Goal: Task Accomplishment & Management: Use online tool/utility

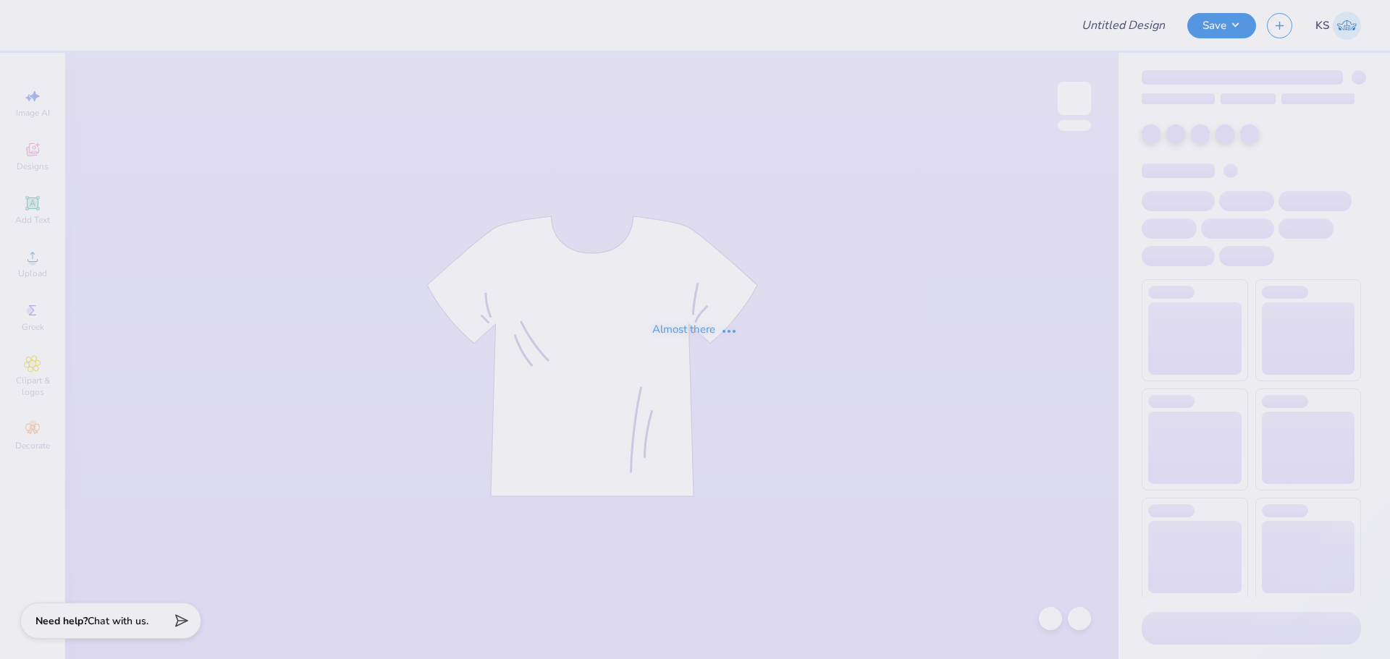
type input "FPS239472"
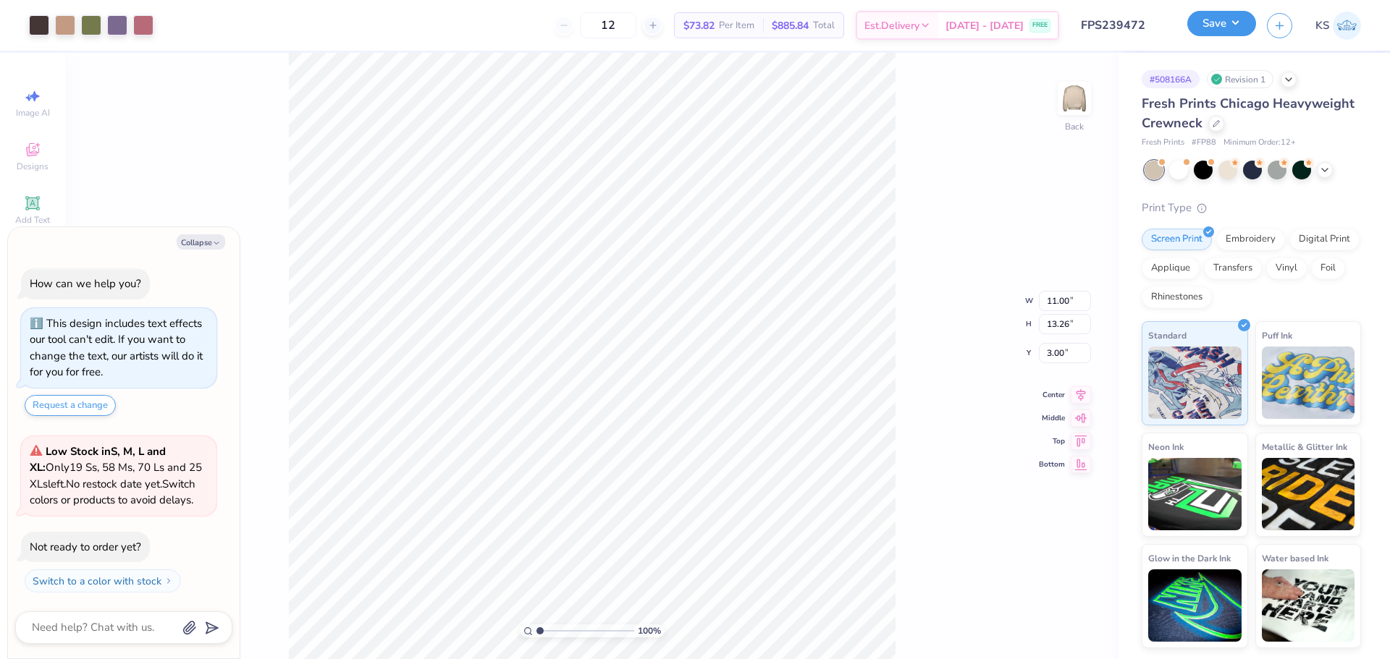
drag, startPoint x: 1225, startPoint y: 21, endPoint x: 1238, endPoint y: 34, distance: 18.4
click at [1225, 22] on button "Save" at bounding box center [1221, 23] width 69 height 25
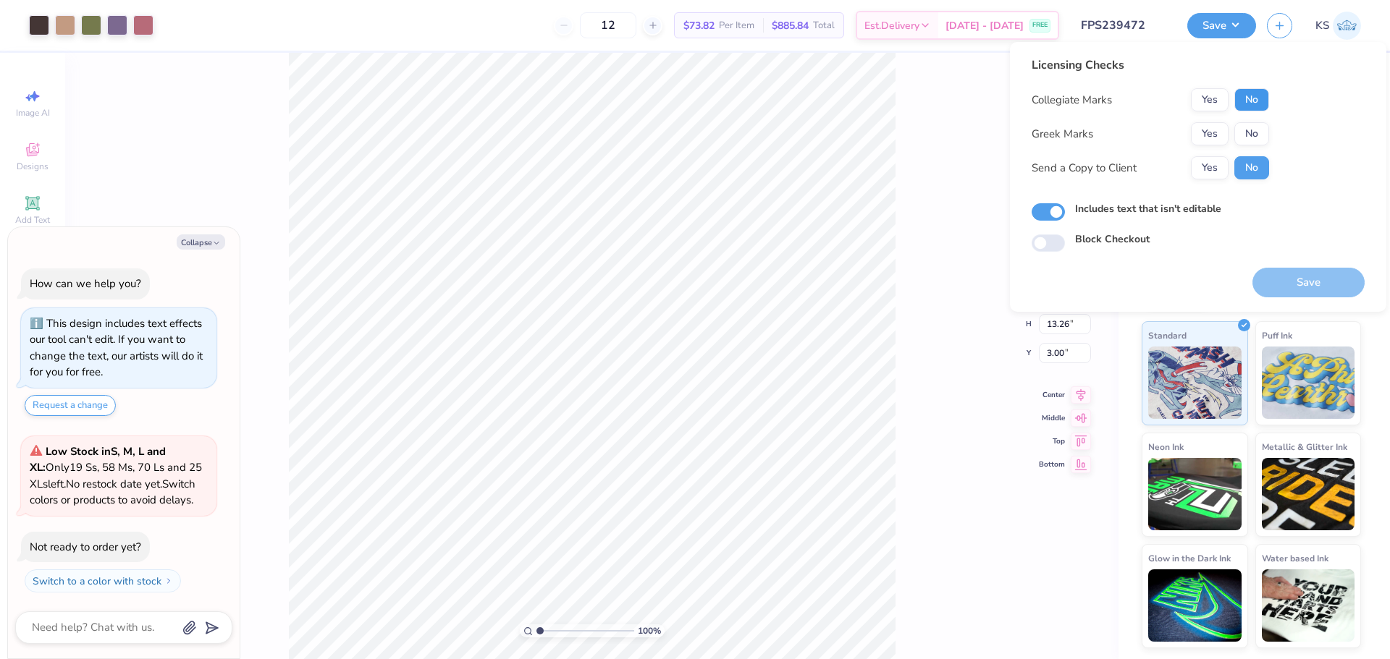
click at [1249, 98] on button "No" at bounding box center [1251, 99] width 35 height 23
click at [1211, 135] on button "Yes" at bounding box center [1210, 133] width 38 height 23
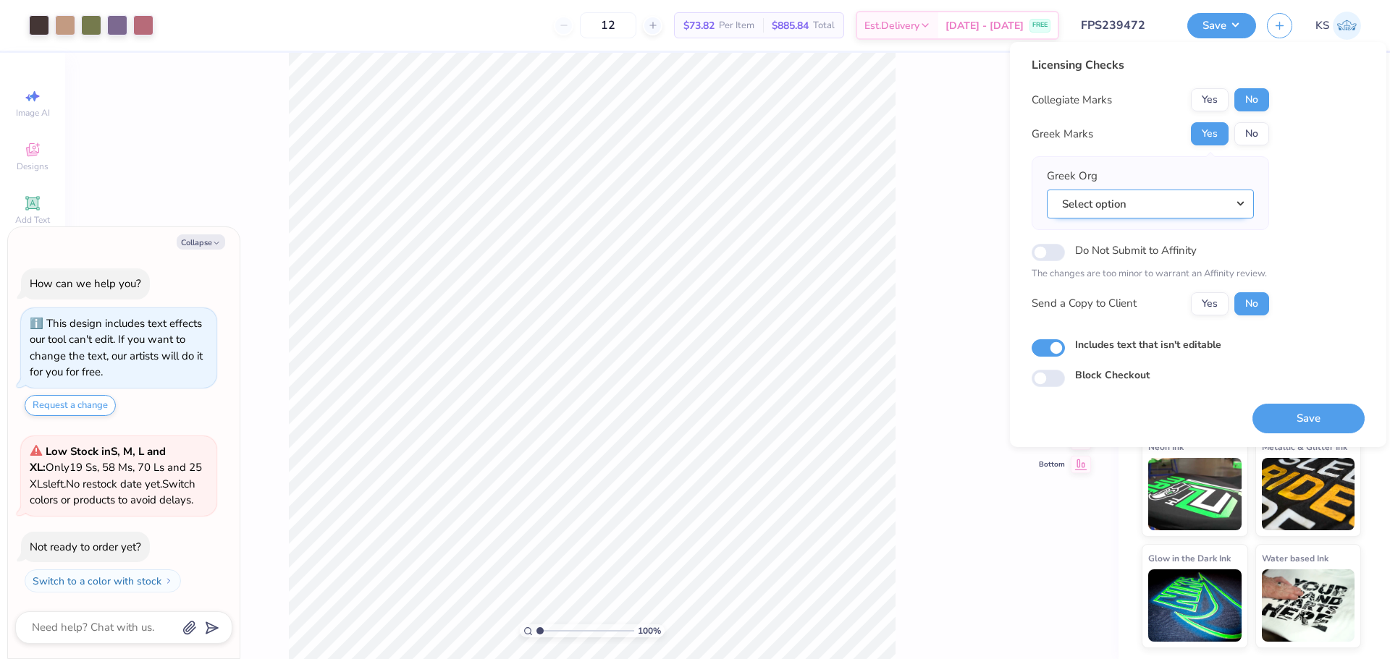
click at [1191, 206] on button "Select option" at bounding box center [1150, 205] width 207 height 30
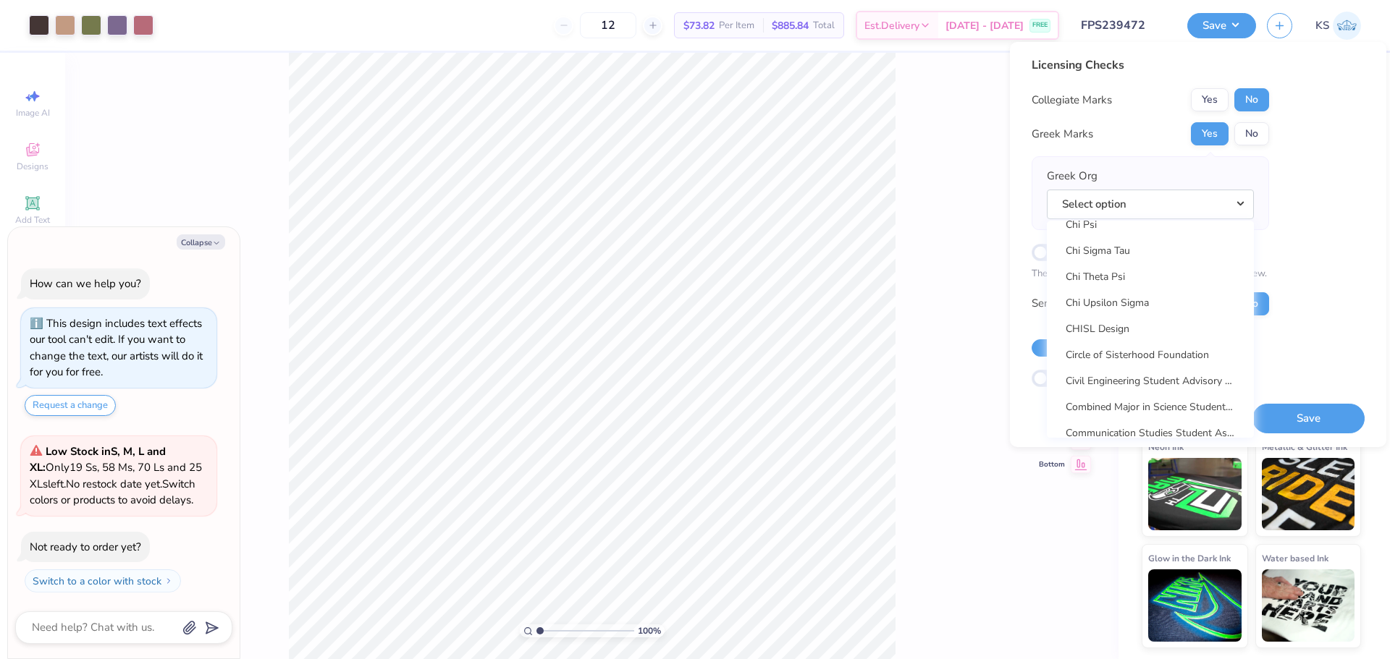
scroll to position [2663, 0]
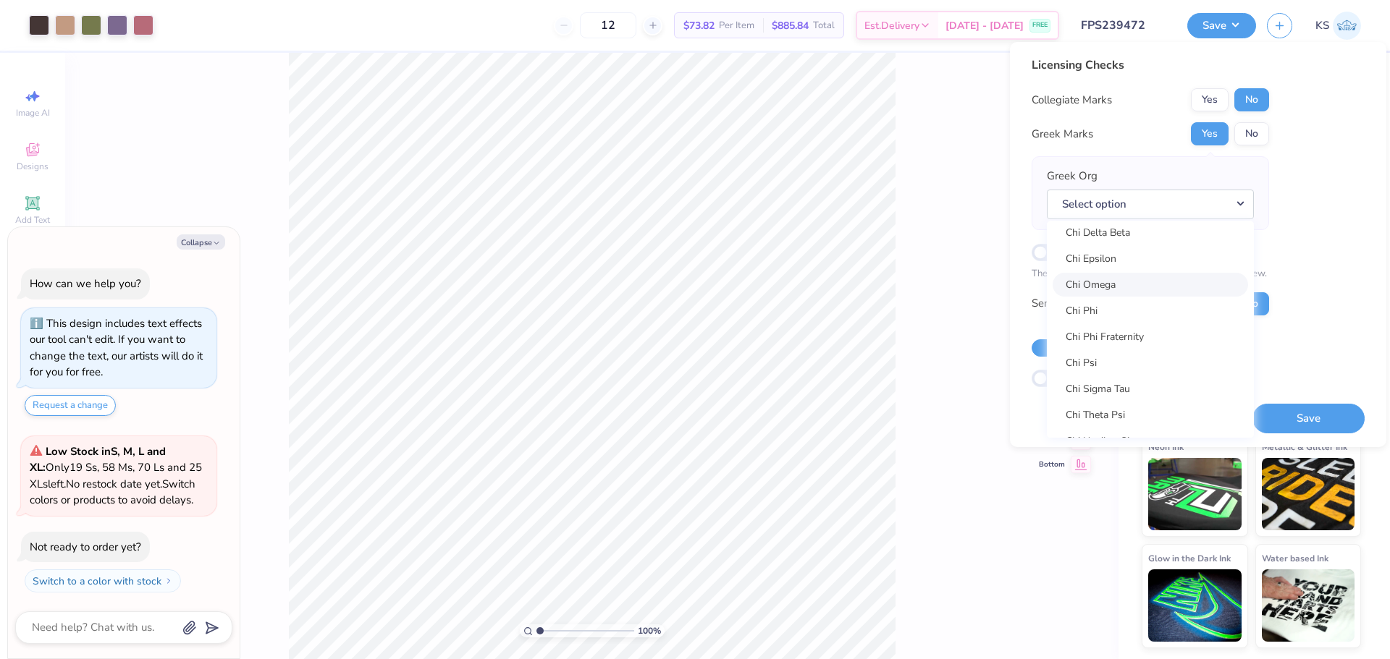
click at [1200, 289] on link "Chi Omega" at bounding box center [1149, 285] width 195 height 24
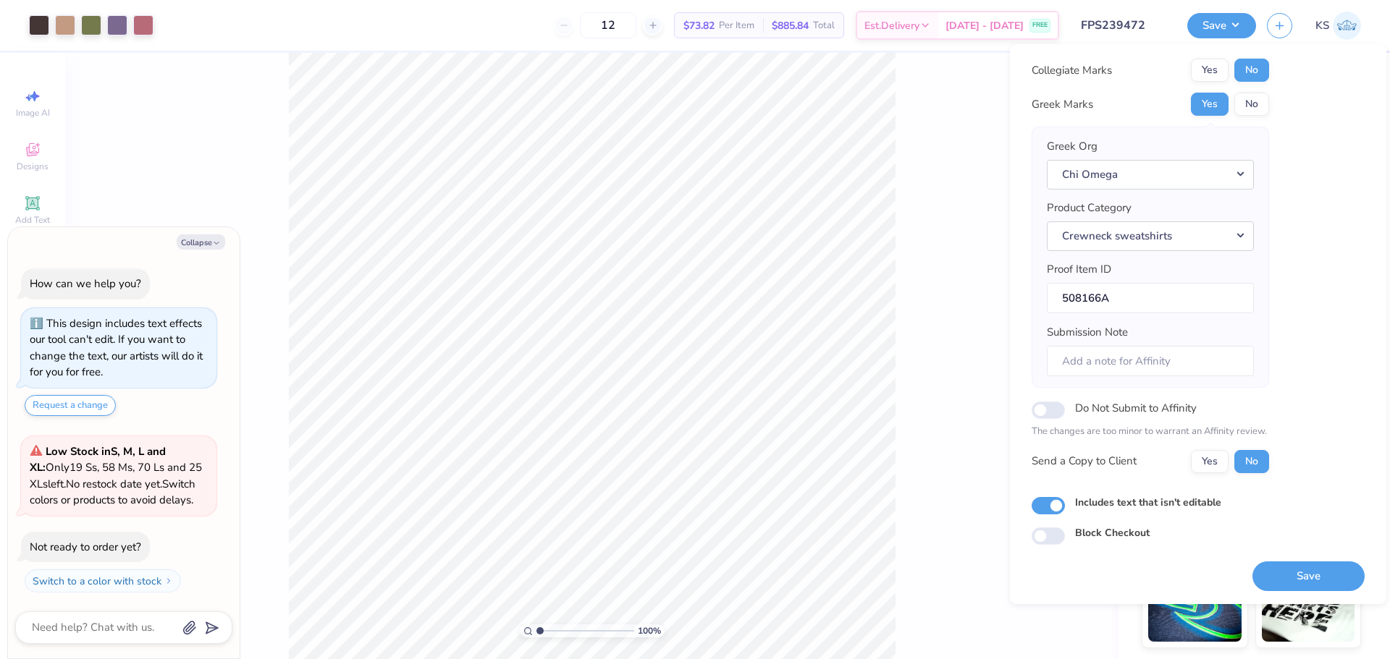
scroll to position [33, 0]
click at [1301, 573] on button "Save" at bounding box center [1308, 576] width 112 height 30
type textarea "x"
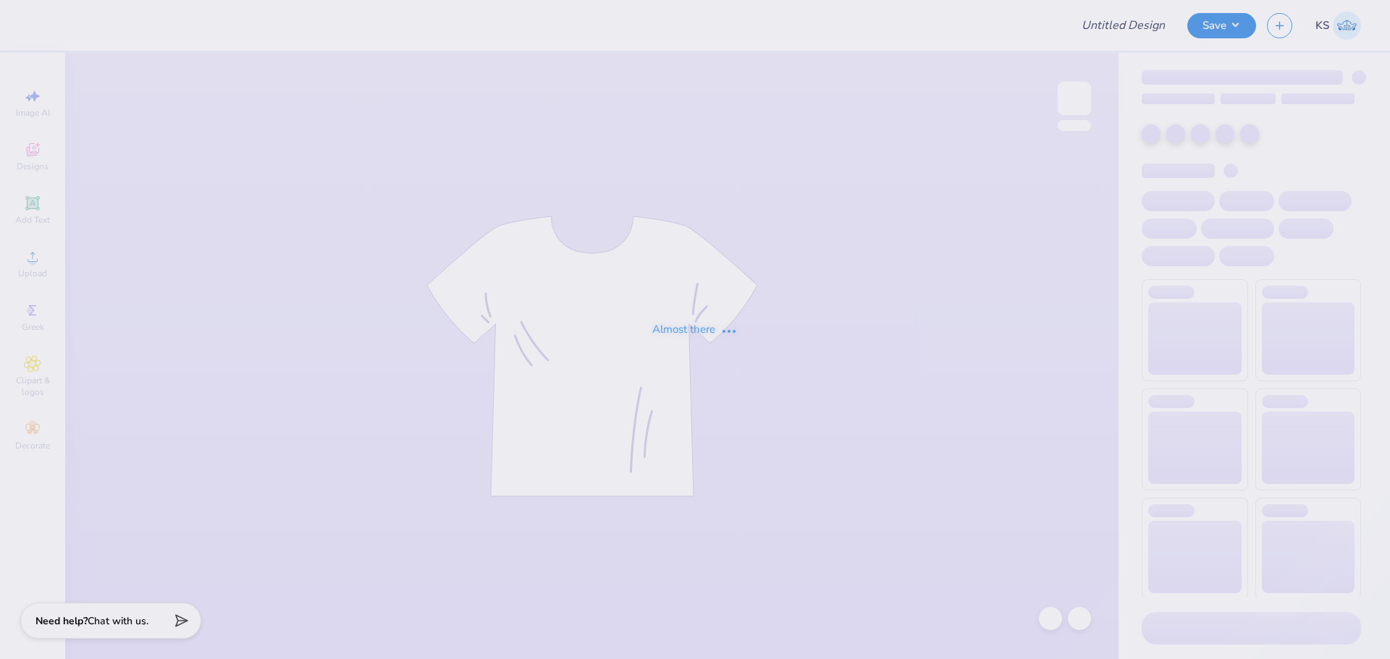
type input "FPS239481"
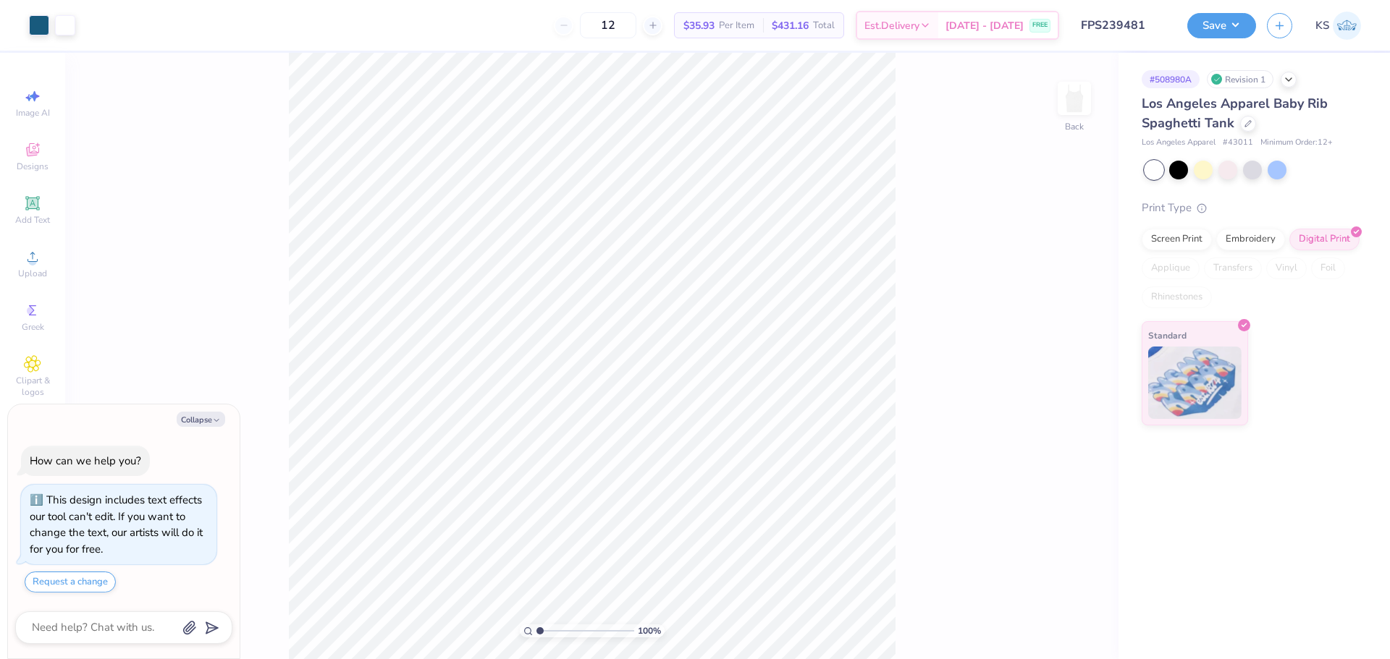
type textarea "x"
click at [547, 632] on input "range" at bounding box center [585, 631] width 98 height 13
drag, startPoint x: 544, startPoint y: 630, endPoint x: 513, endPoint y: 625, distance: 30.7
type input "1"
click at [536, 625] on input "range" at bounding box center [585, 631] width 98 height 13
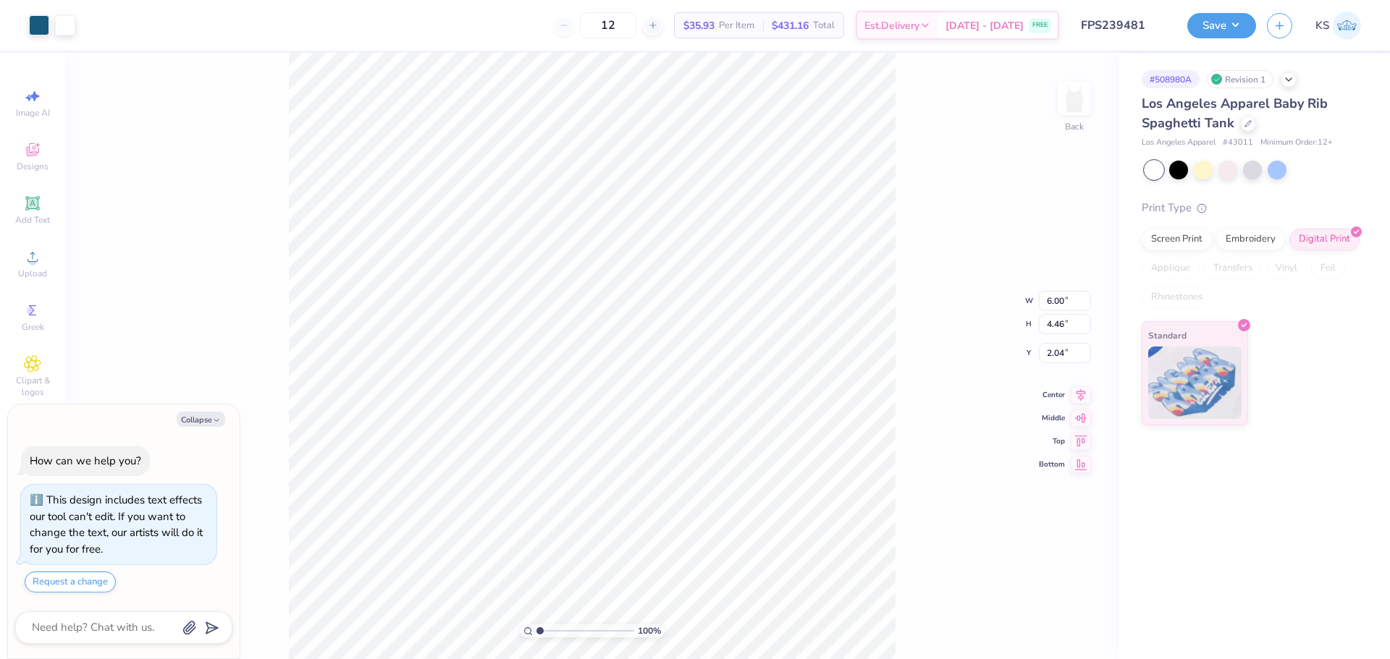
type textarea "x"
type input "6.00"
type input "4.46"
type input "2.04"
click at [1229, 20] on button "Save" at bounding box center [1221, 23] width 69 height 25
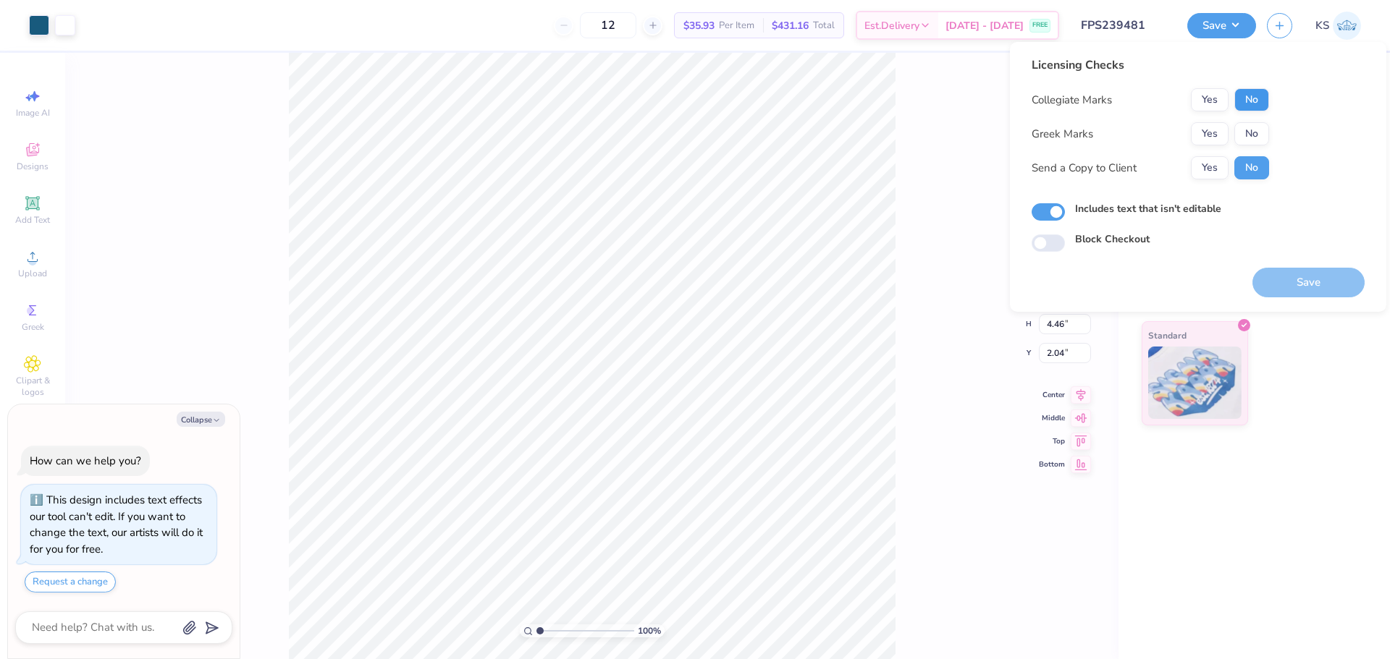
drag, startPoint x: 1254, startPoint y: 88, endPoint x: 1253, endPoint y: 96, distance: 8.8
click at [1254, 88] on div "Licensing Checks Collegiate Marks Yes No Greek Marks Yes No Send a Copy to Clie…" at bounding box center [1149, 123] width 237 height 134
click at [1253, 96] on button "No" at bounding box center [1251, 99] width 35 height 23
click at [1217, 126] on button "Yes" at bounding box center [1210, 133] width 38 height 23
type textarea "x"
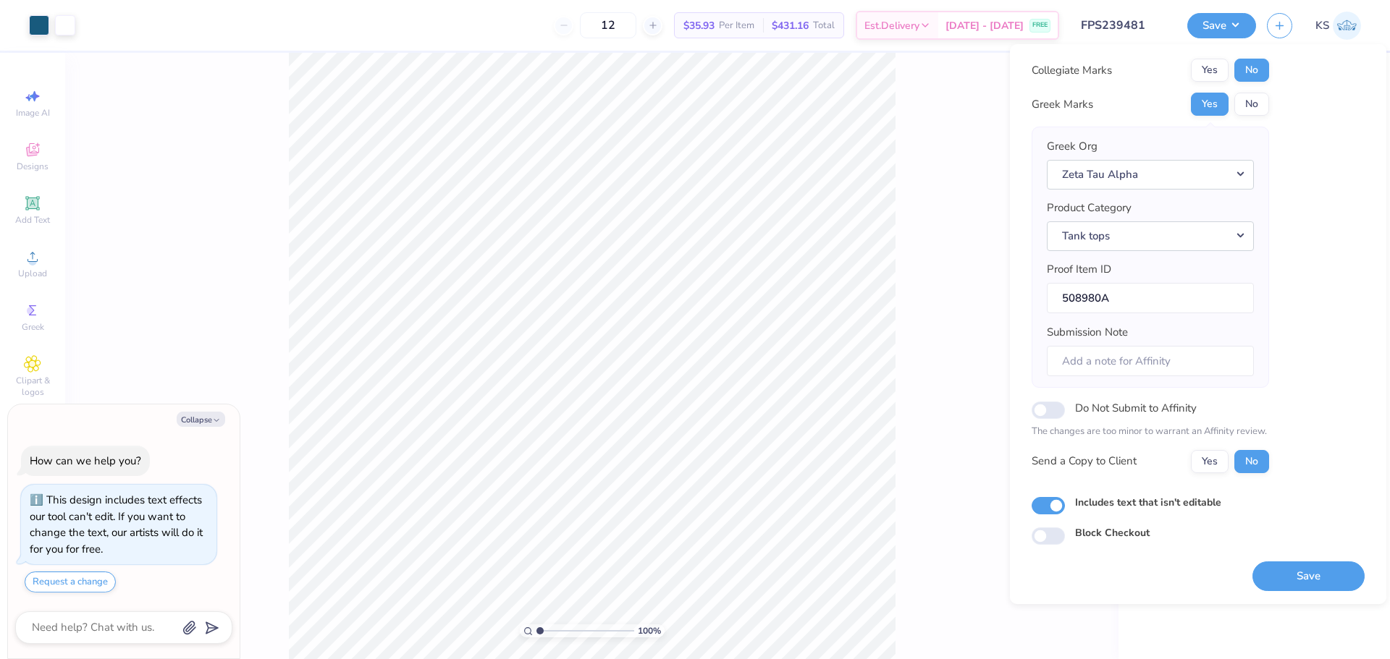
scroll to position [33, 0]
click at [1293, 571] on button "Save" at bounding box center [1308, 576] width 112 height 30
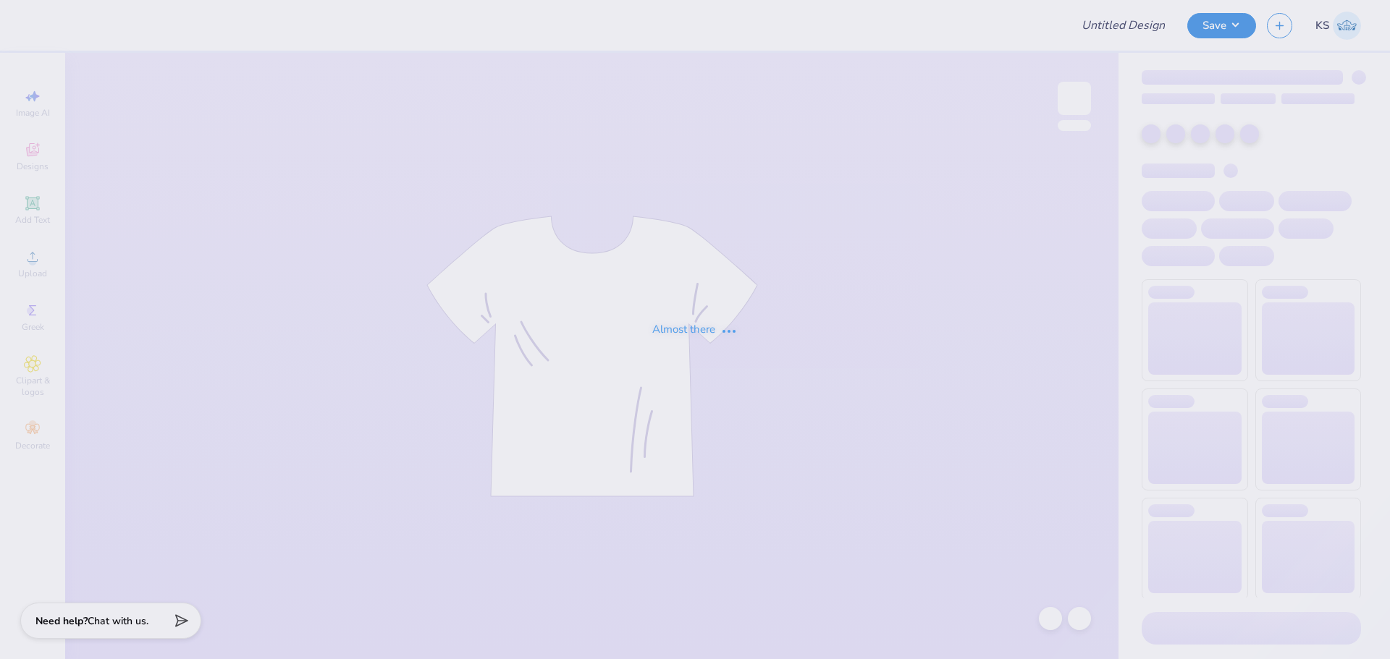
type input "FPS239486"
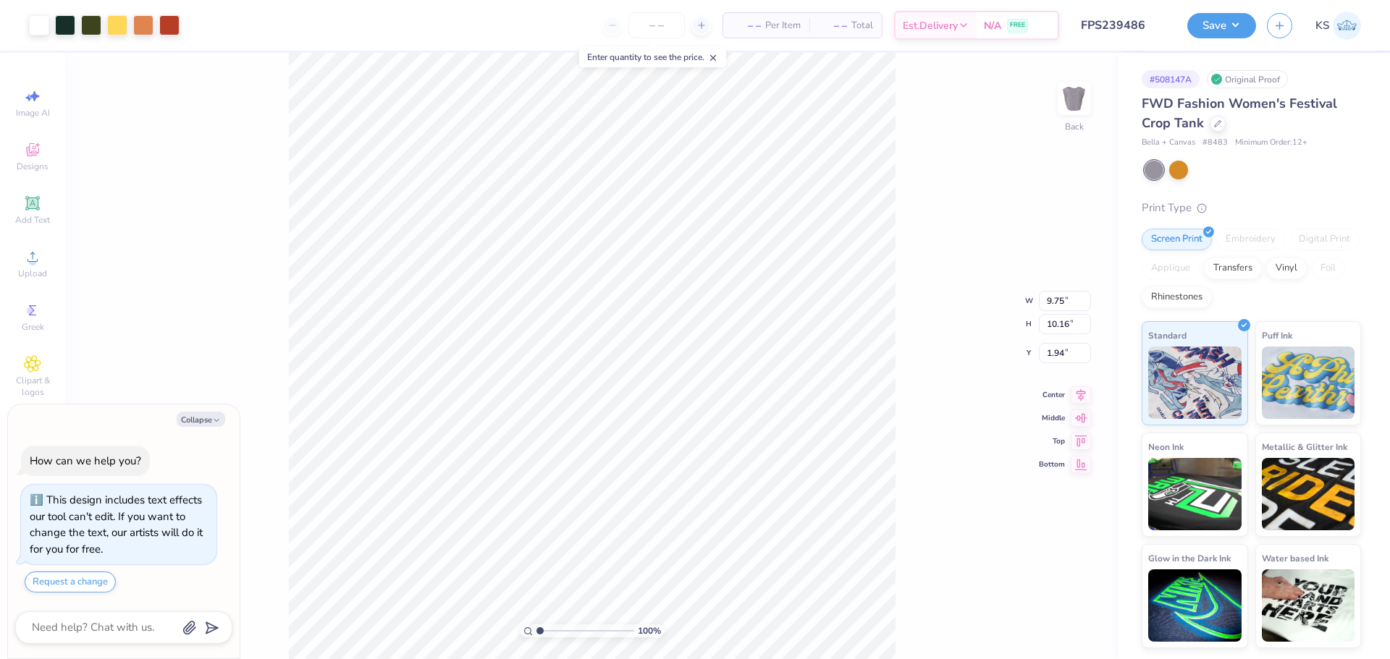
type textarea "x"
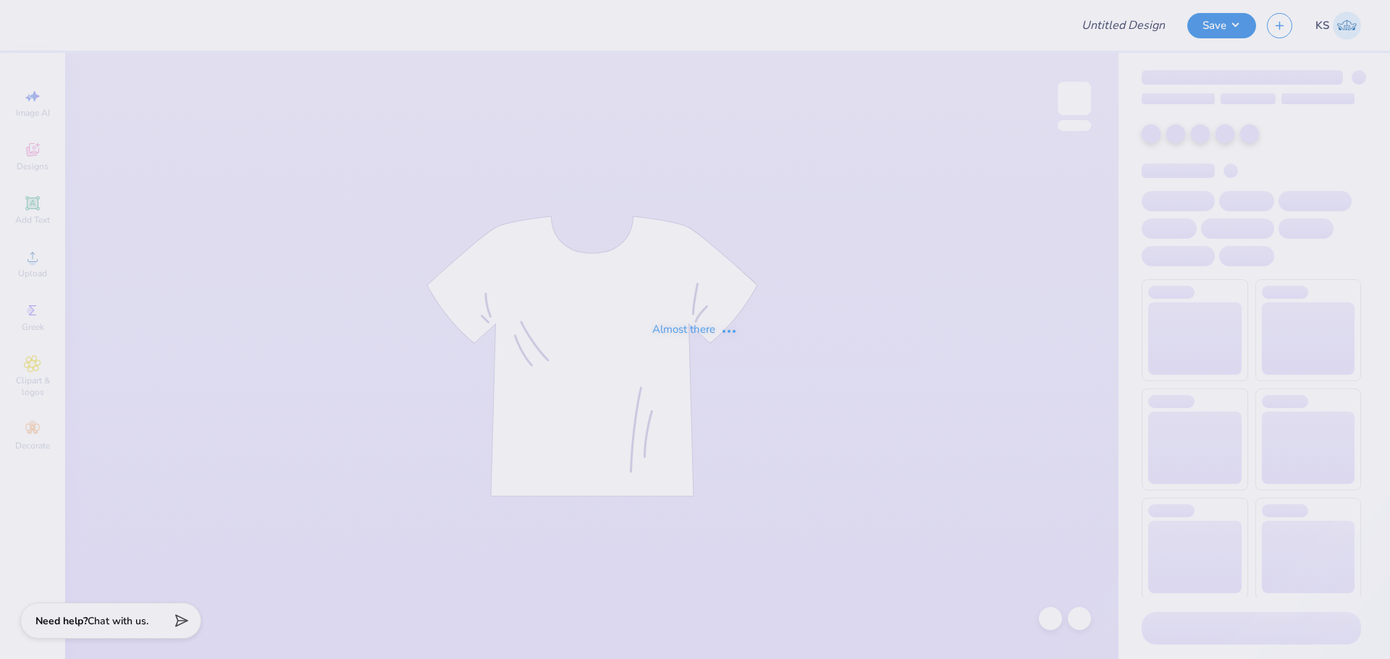
type input "FPS239507"
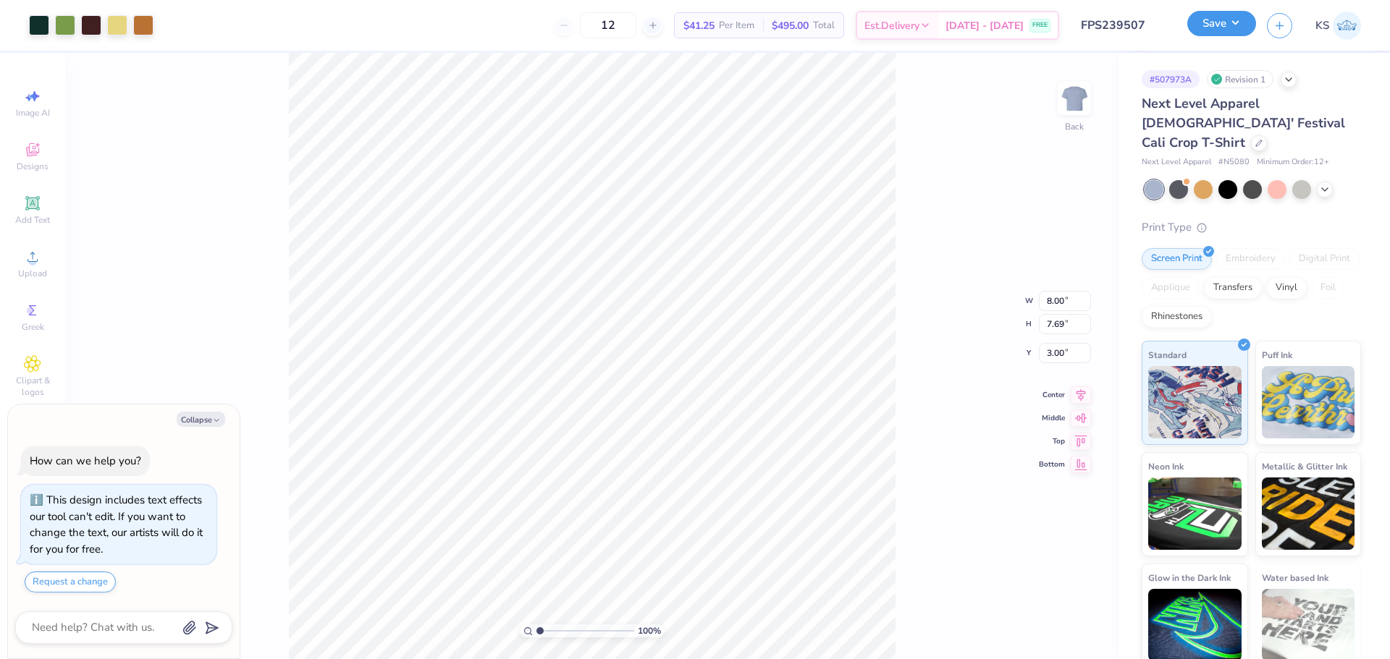
click at [1222, 25] on button "Save" at bounding box center [1221, 23] width 69 height 25
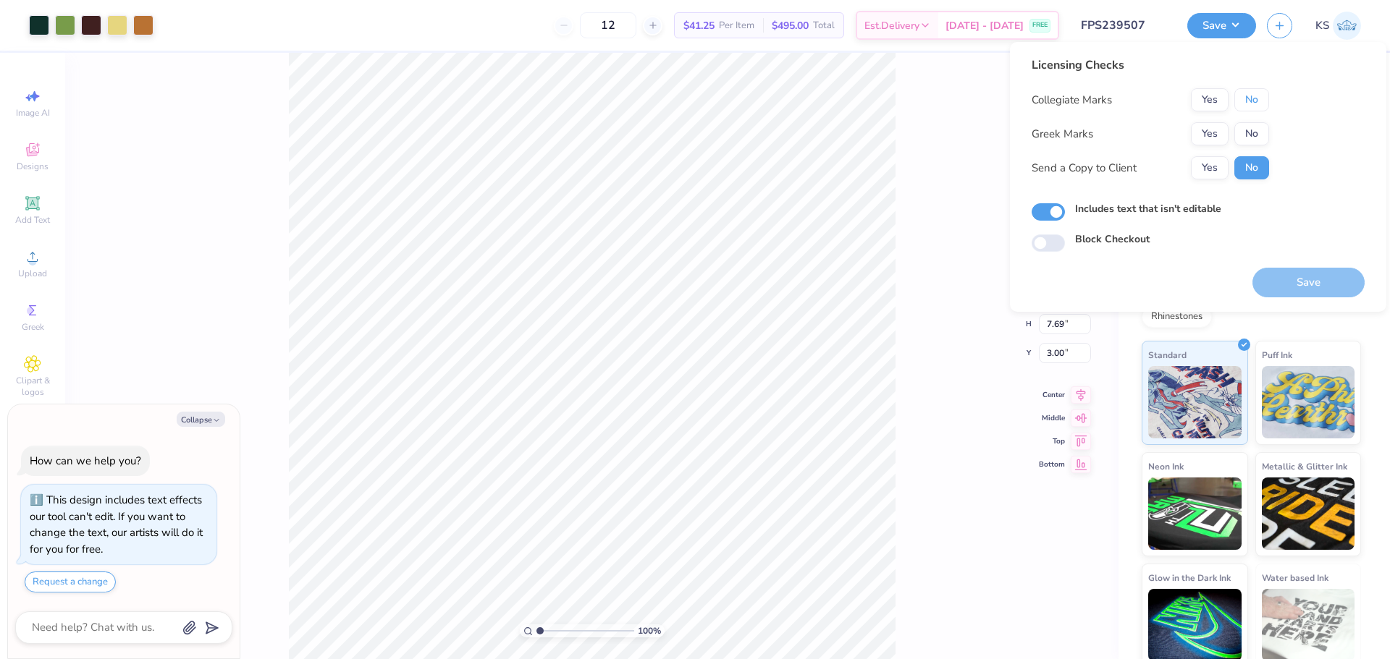
drag, startPoint x: 1258, startPoint y: 102, endPoint x: 1224, endPoint y: 122, distance: 39.2
click at [1254, 103] on button "No" at bounding box center [1251, 99] width 35 height 23
click at [1203, 132] on button "Yes" at bounding box center [1210, 133] width 38 height 23
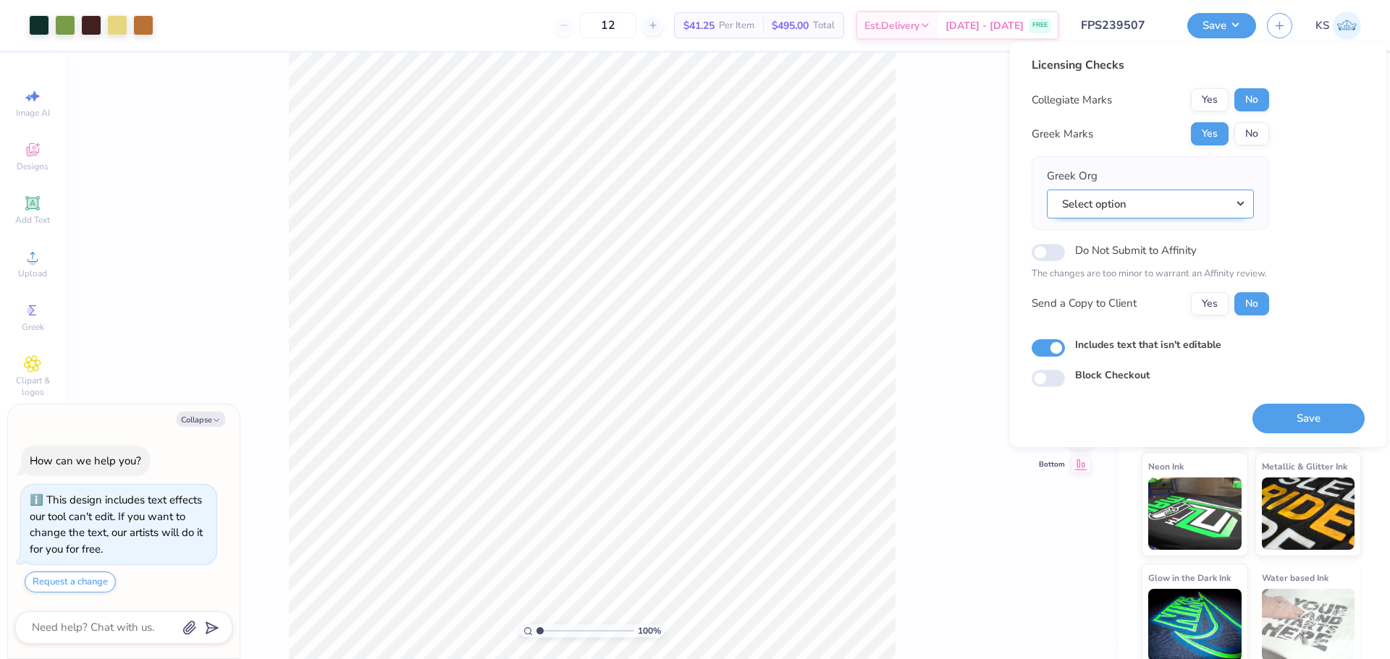
drag, startPoint x: 1191, startPoint y: 199, endPoint x: 1189, endPoint y: 216, distance: 17.5
click at [1191, 200] on button "Select option" at bounding box center [1150, 205] width 207 height 30
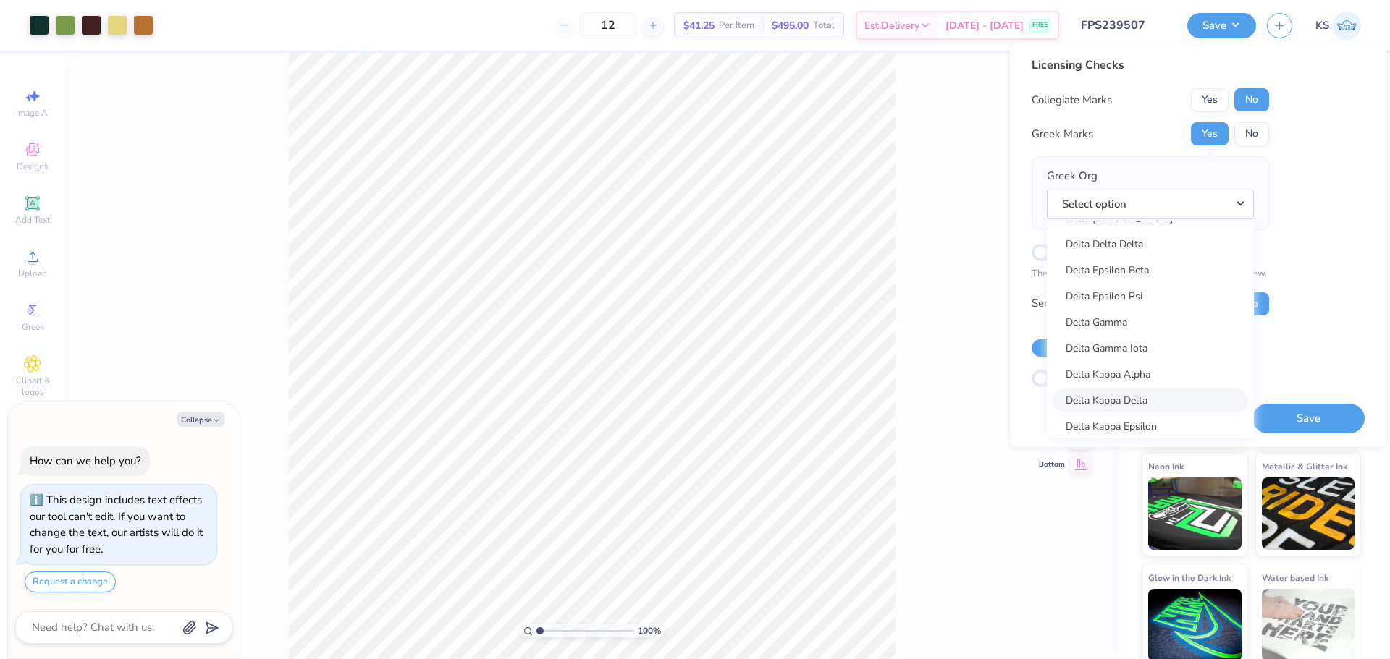
scroll to position [3219, 0]
click at [1196, 310] on link "Delta Delta Delta" at bounding box center [1149, 302] width 195 height 24
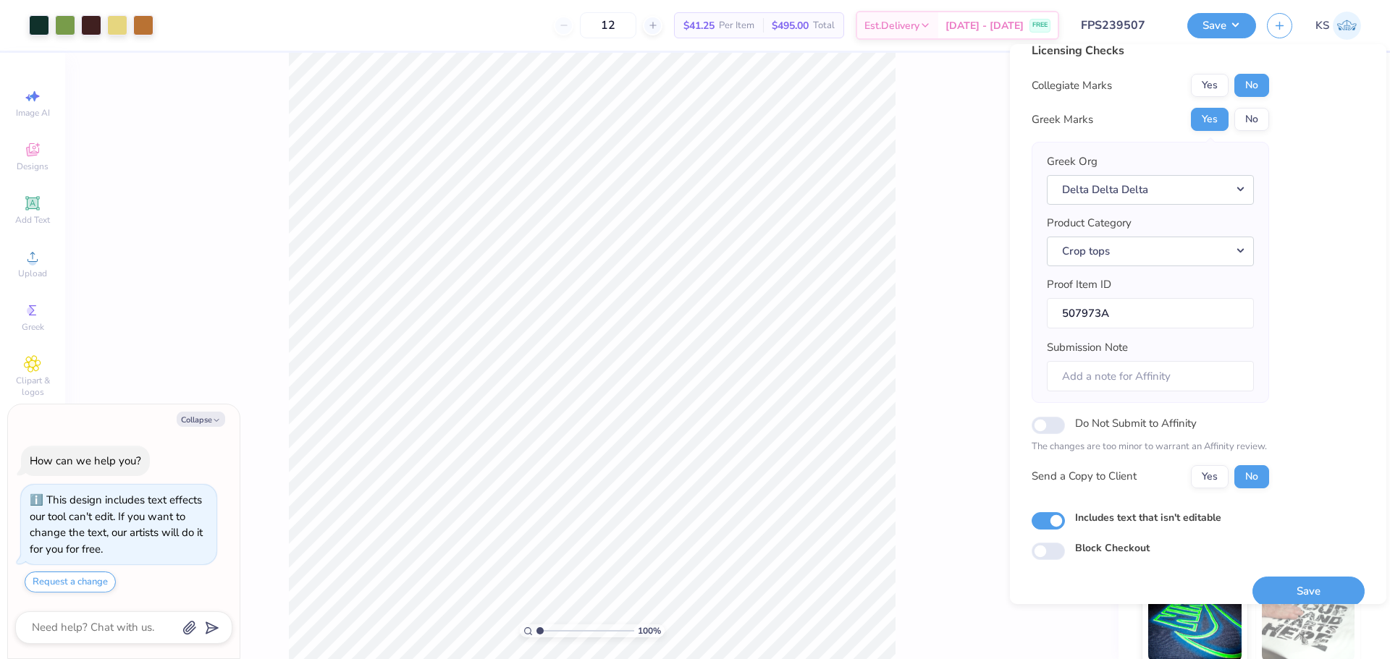
scroll to position [33, 0]
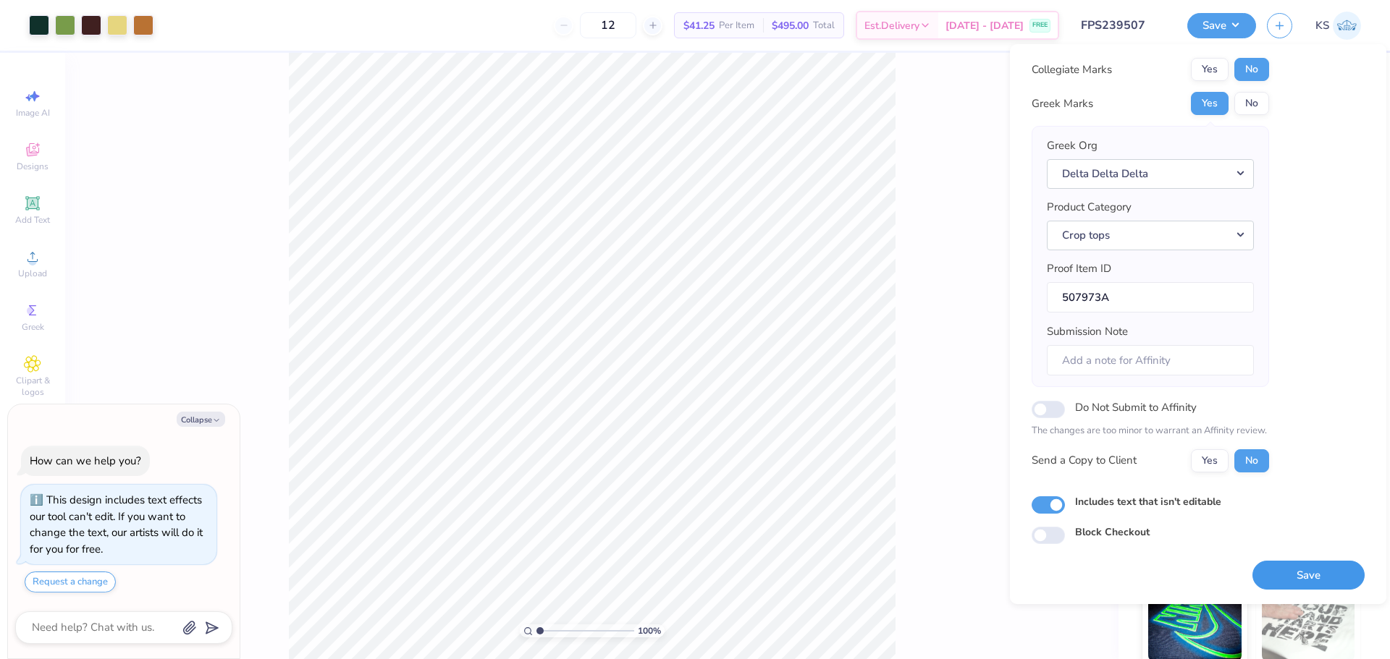
click at [1275, 580] on button "Save" at bounding box center [1308, 576] width 112 height 30
type textarea "x"
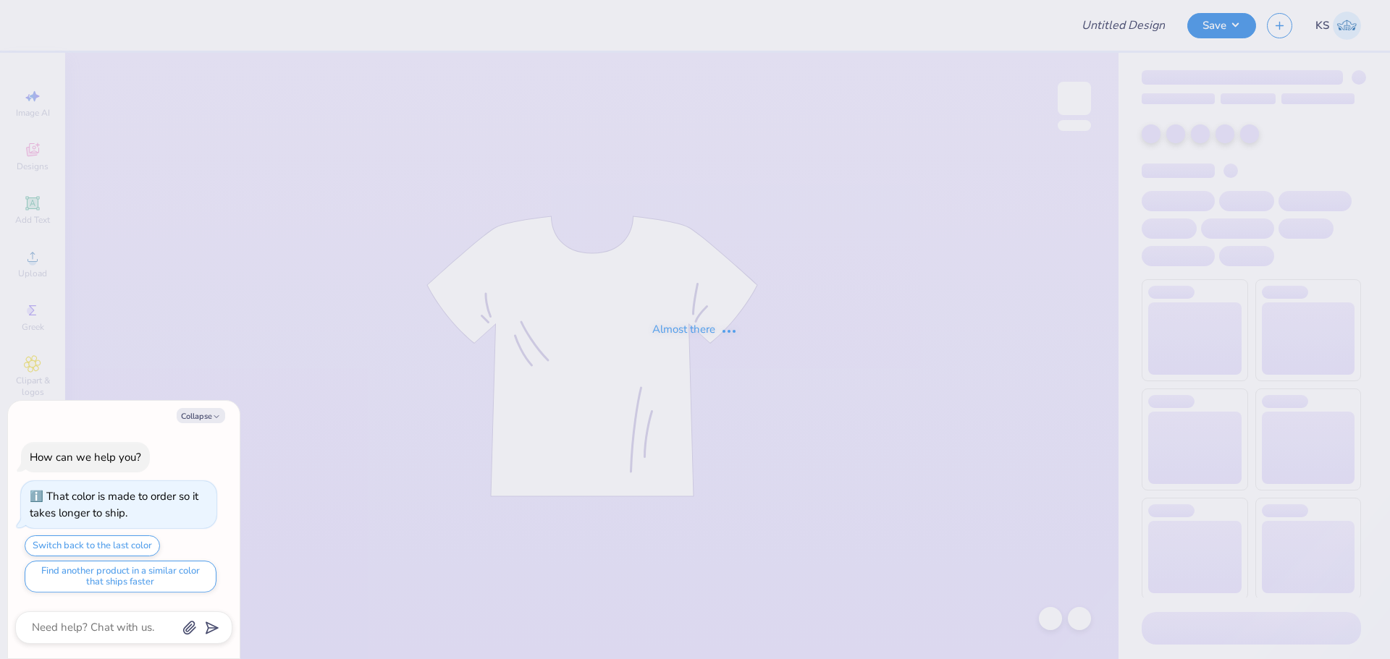
type input "FPS239528"
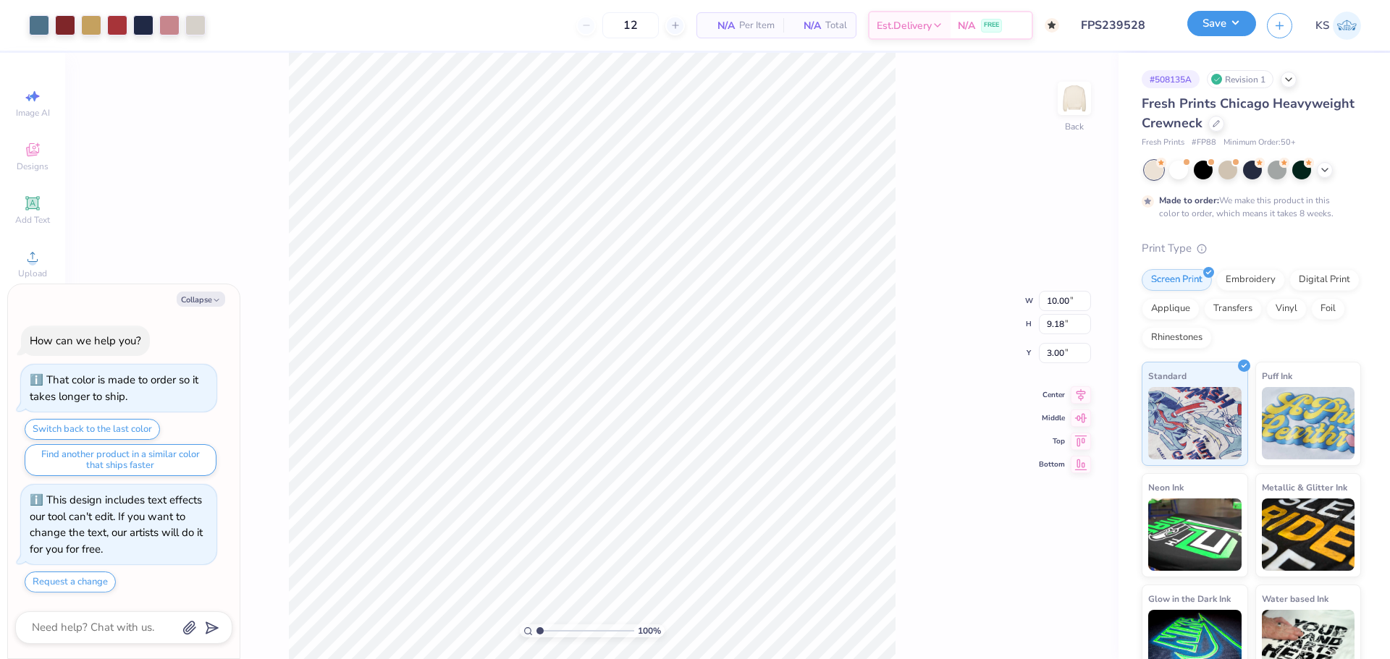
click at [1243, 35] on button "Save" at bounding box center [1221, 23] width 69 height 25
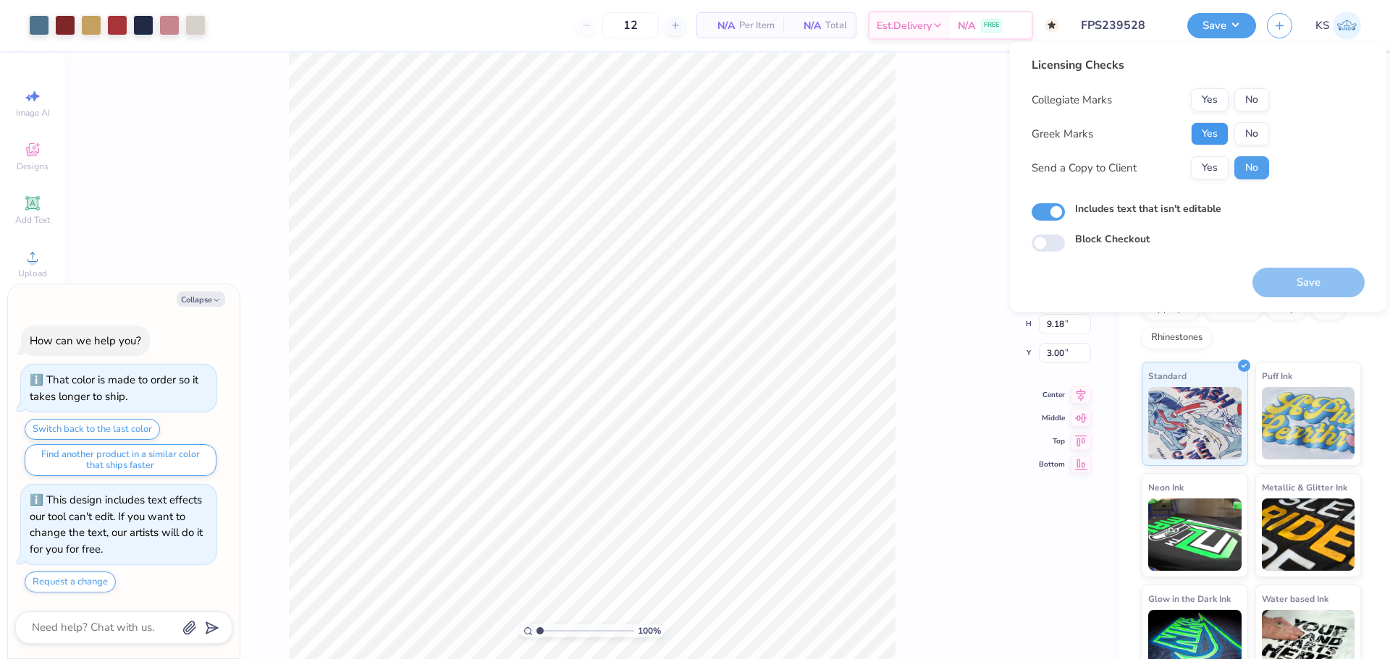
click at [1209, 132] on button "Yes" at bounding box center [1210, 133] width 38 height 23
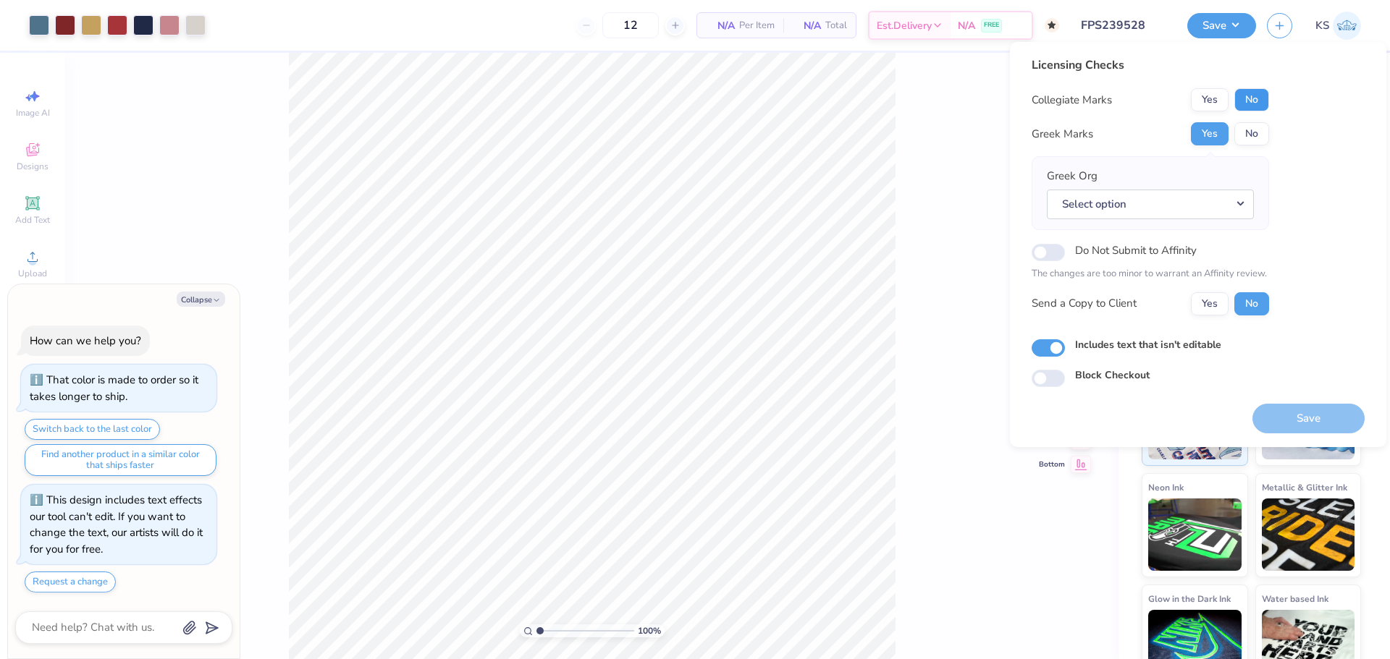
click at [1251, 96] on button "No" at bounding box center [1251, 99] width 35 height 23
click at [1216, 214] on button "Select option" at bounding box center [1150, 205] width 207 height 30
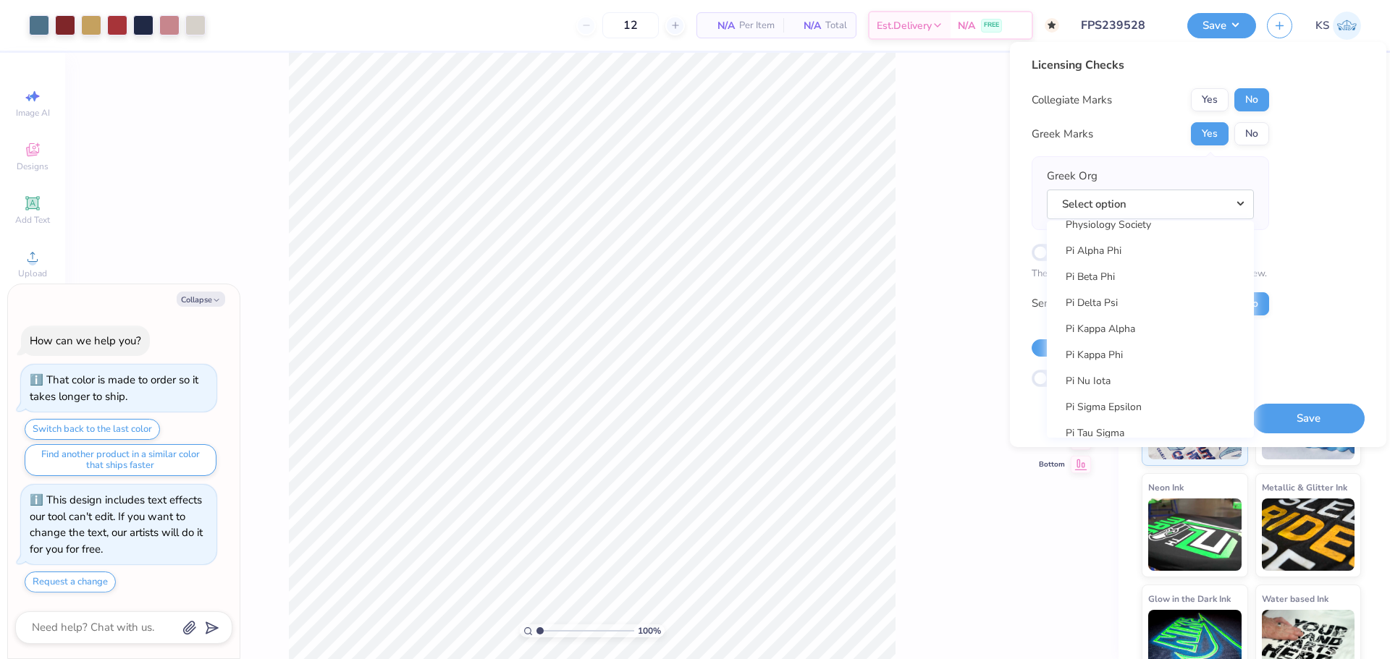
scroll to position [8274, 0]
click at [1165, 344] on link "Pi Kappa Phi" at bounding box center [1149, 354] width 195 height 24
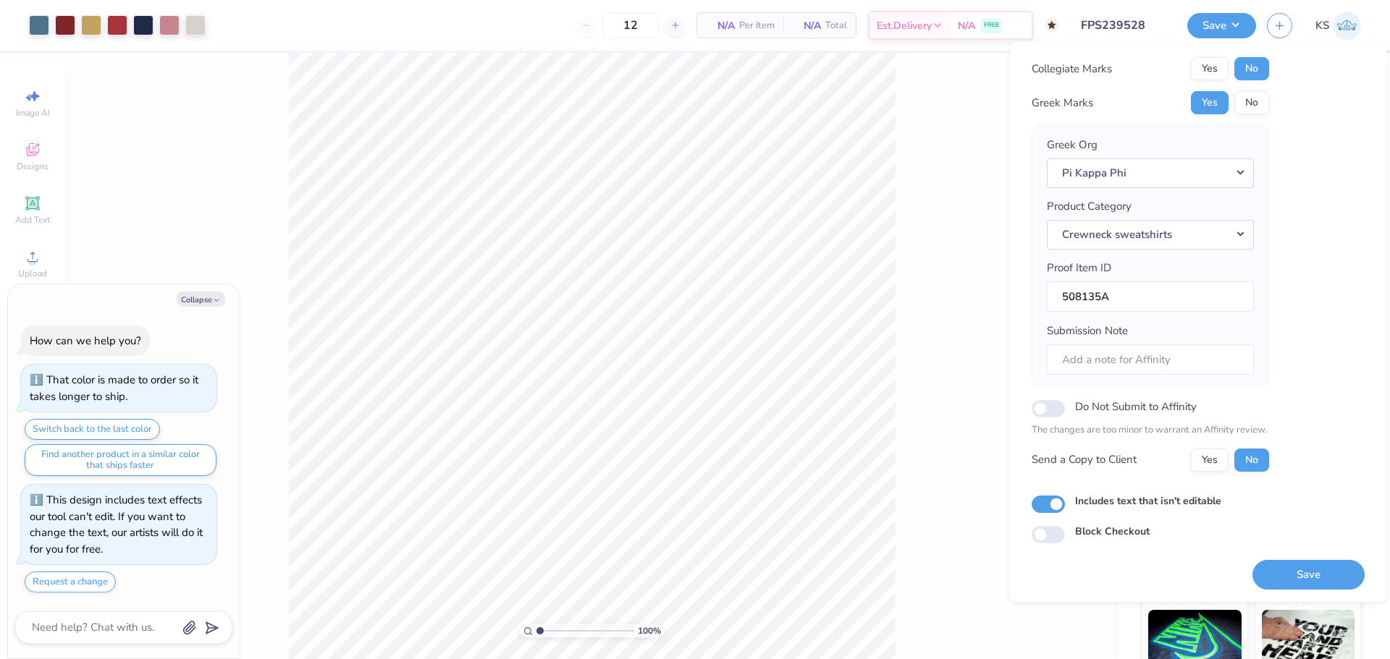
scroll to position [33, 0]
click at [1301, 572] on button "Save" at bounding box center [1308, 576] width 112 height 30
type textarea "x"
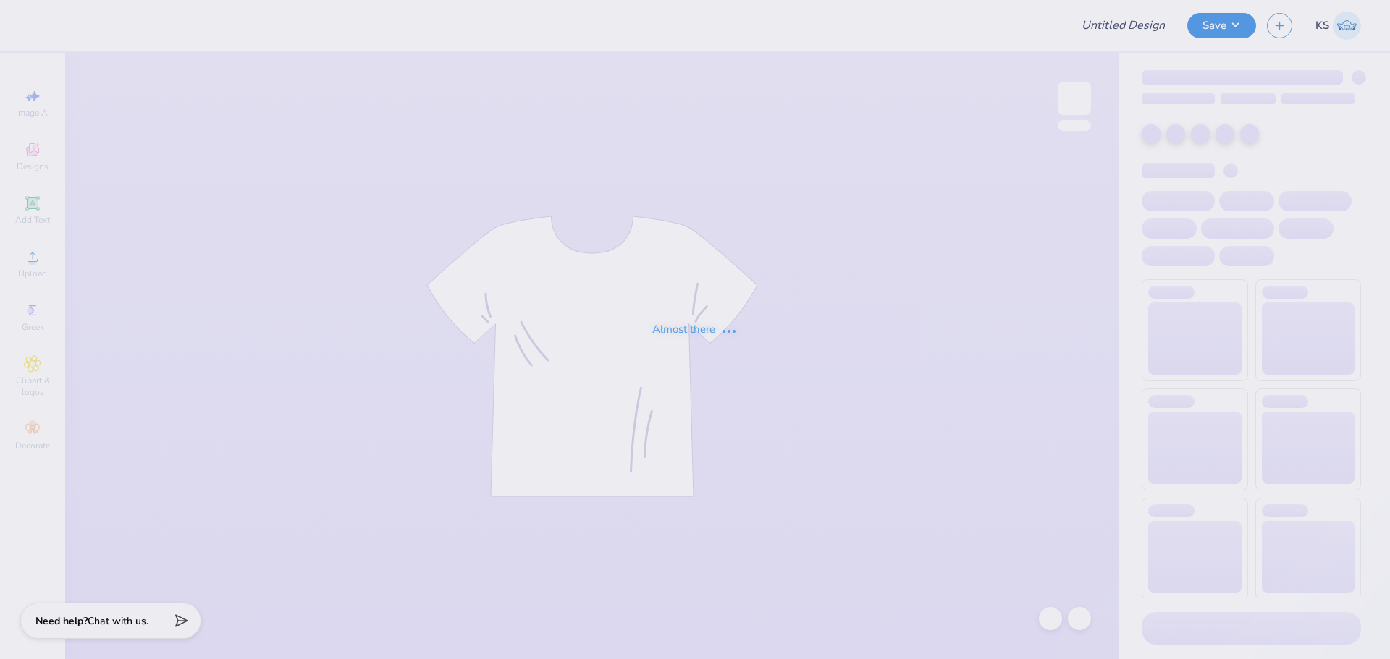
type input "FPS239748"
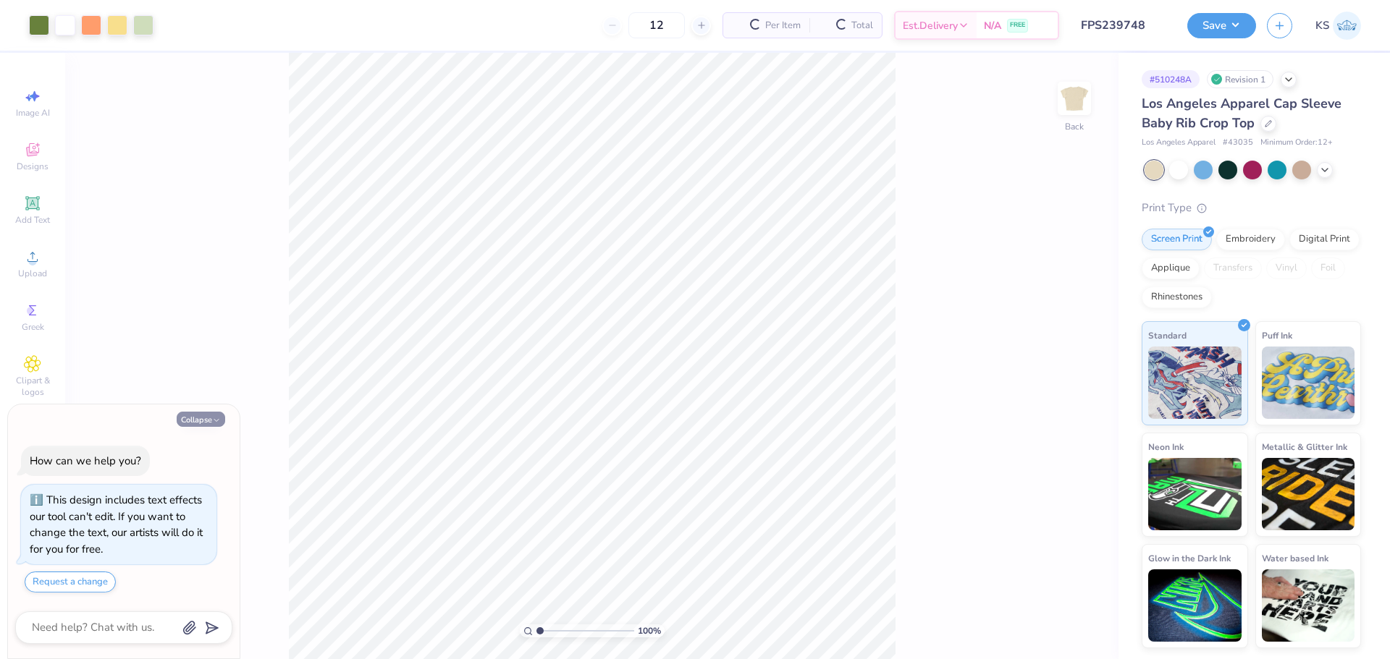
click at [203, 420] on button "Collapse" at bounding box center [201, 419] width 48 height 15
type textarea "x"
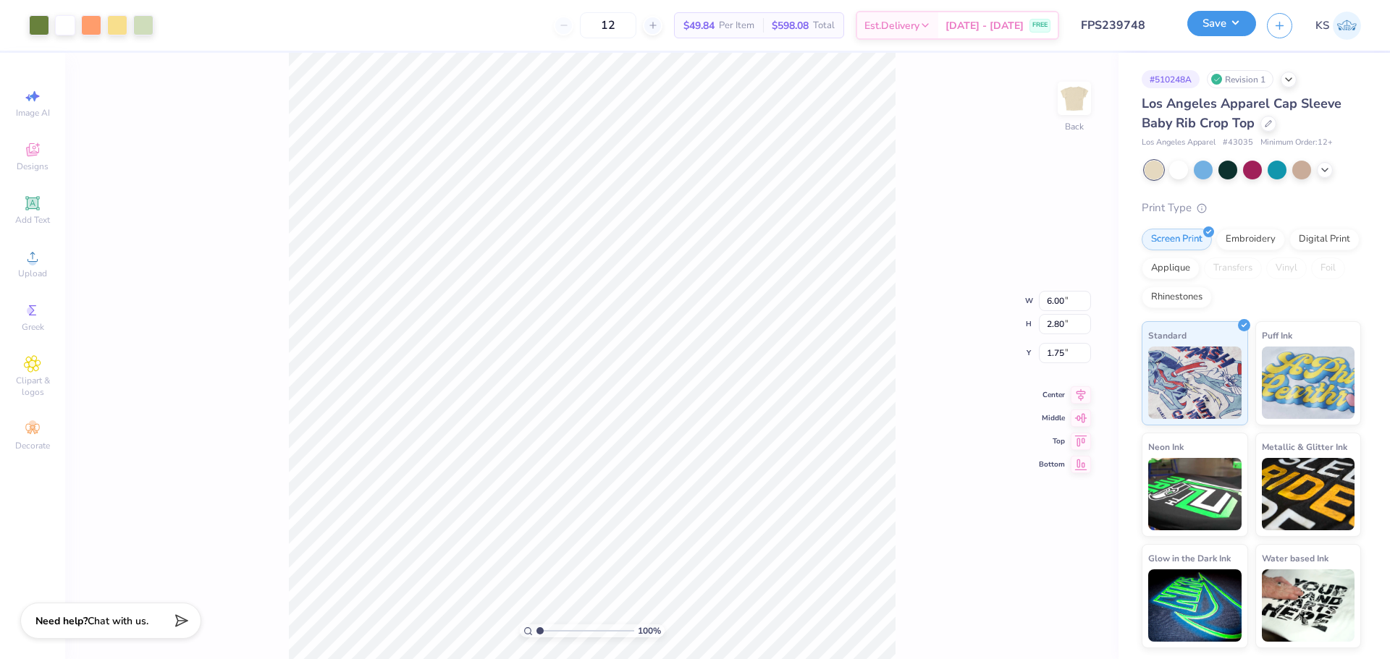
click at [1212, 24] on button "Save" at bounding box center [1221, 23] width 69 height 25
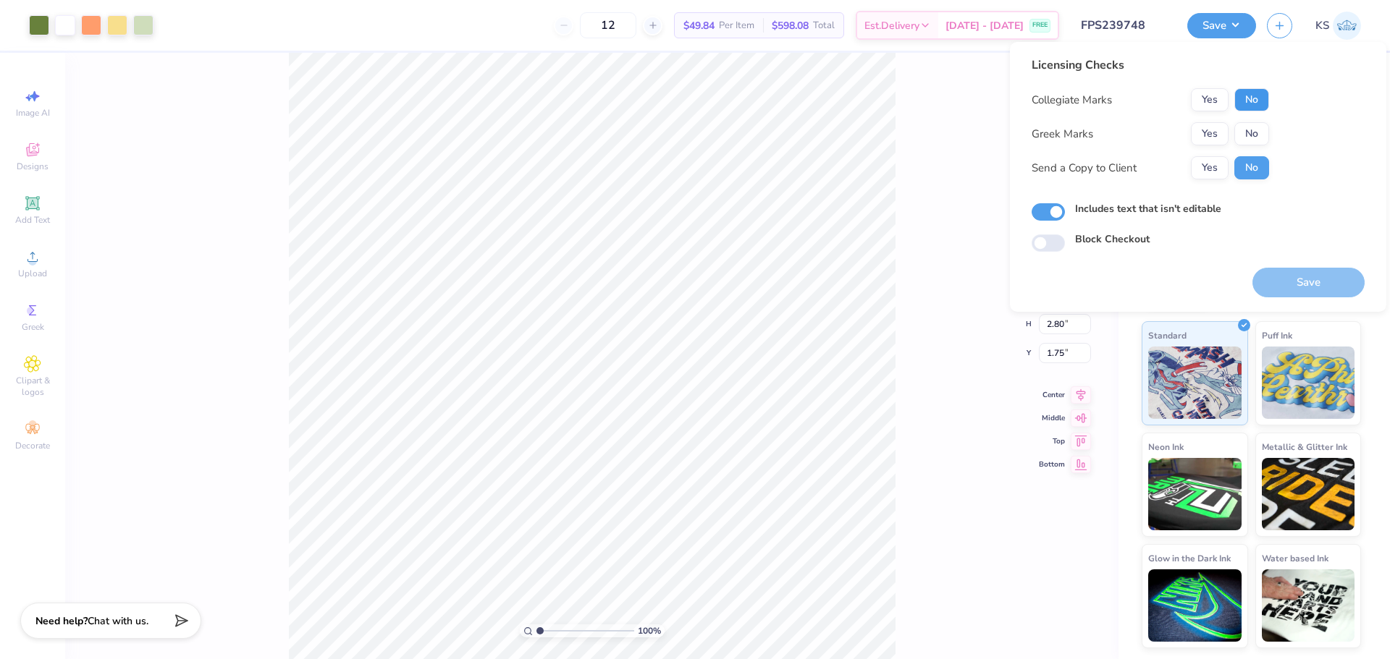
click at [1253, 106] on button "No" at bounding box center [1251, 99] width 35 height 23
click at [1206, 132] on button "Yes" at bounding box center [1210, 133] width 38 height 23
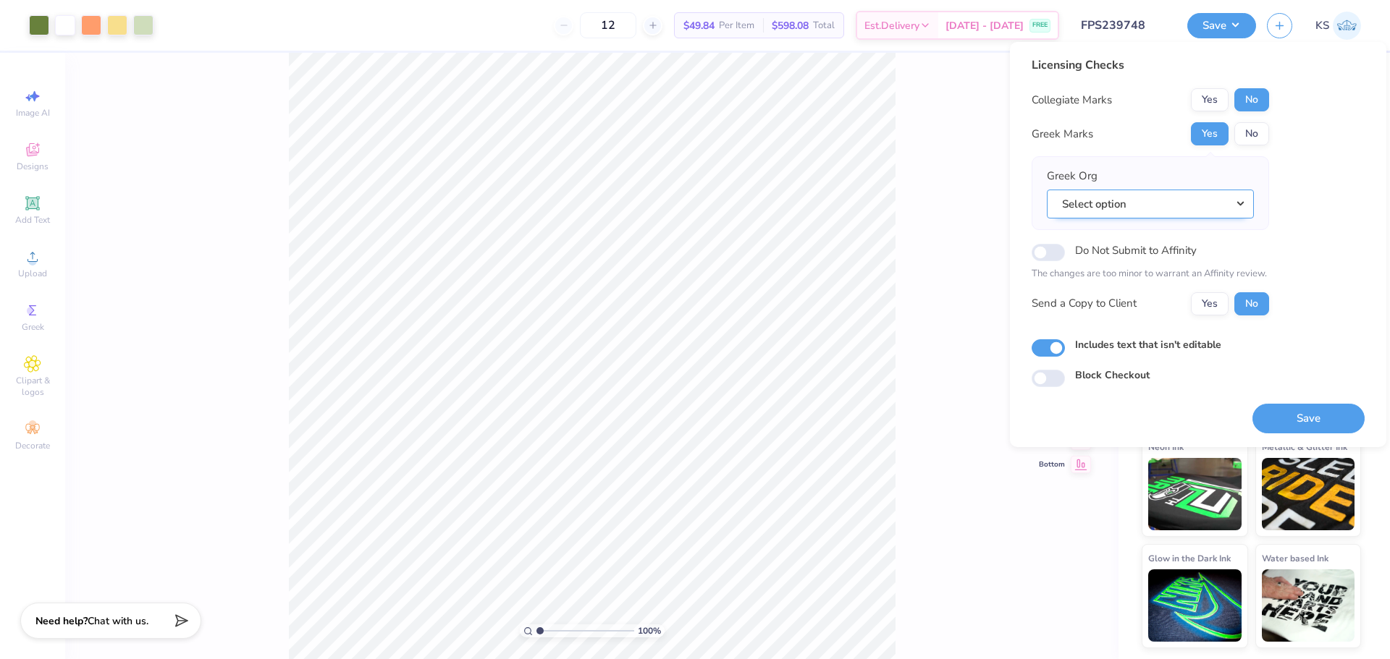
click at [1187, 205] on button "Select option" at bounding box center [1150, 205] width 207 height 30
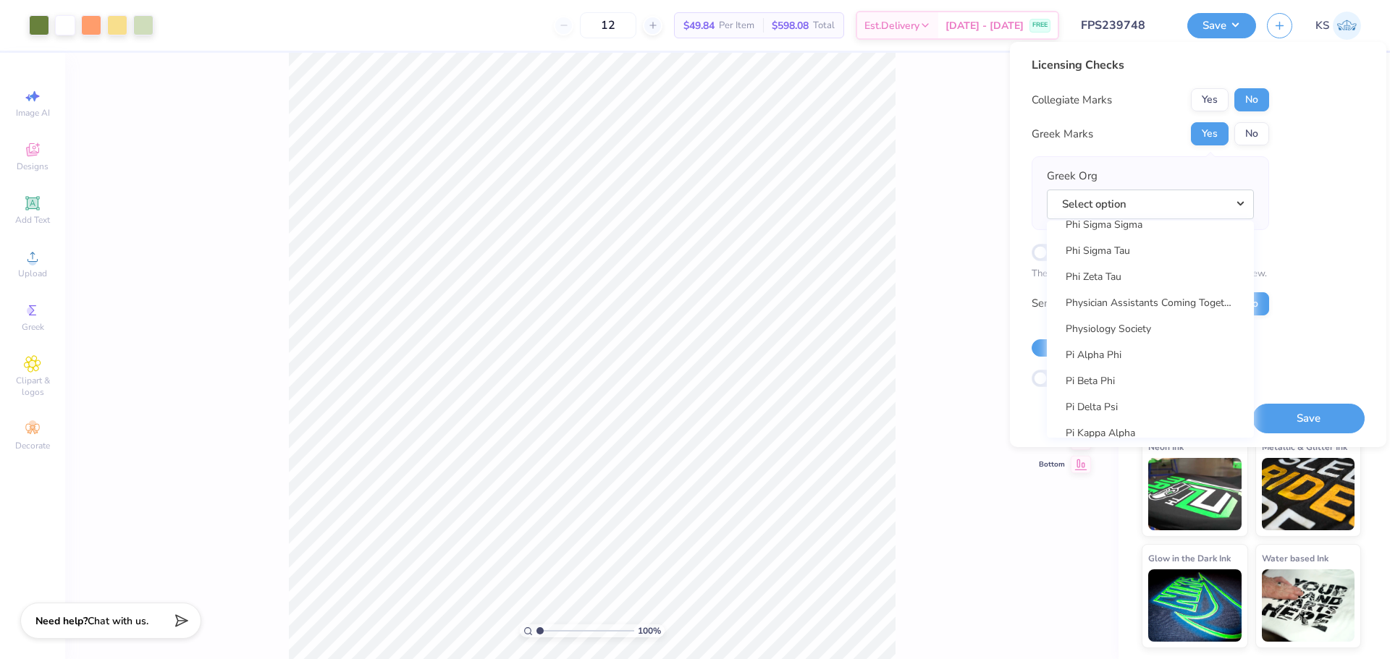
scroll to position [8326, 0]
click at [1151, 227] on link "Pi Beta Phi" at bounding box center [1149, 224] width 195 height 24
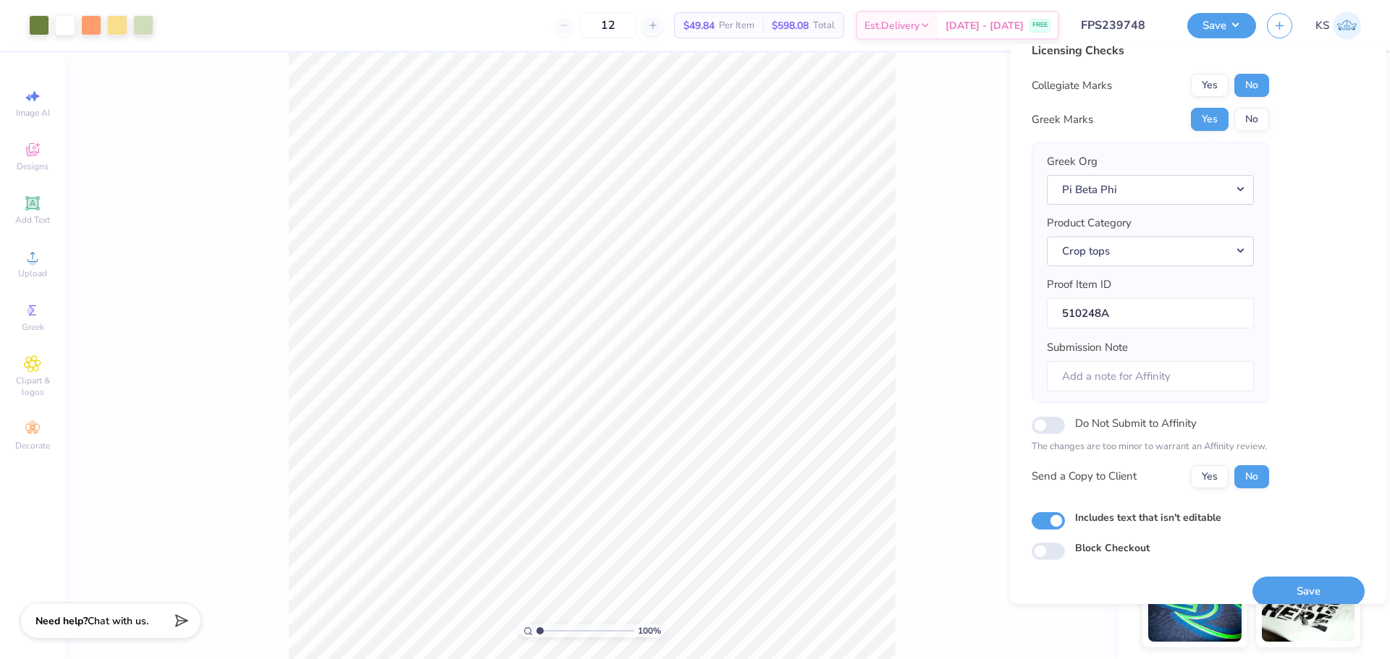
scroll to position [33, 0]
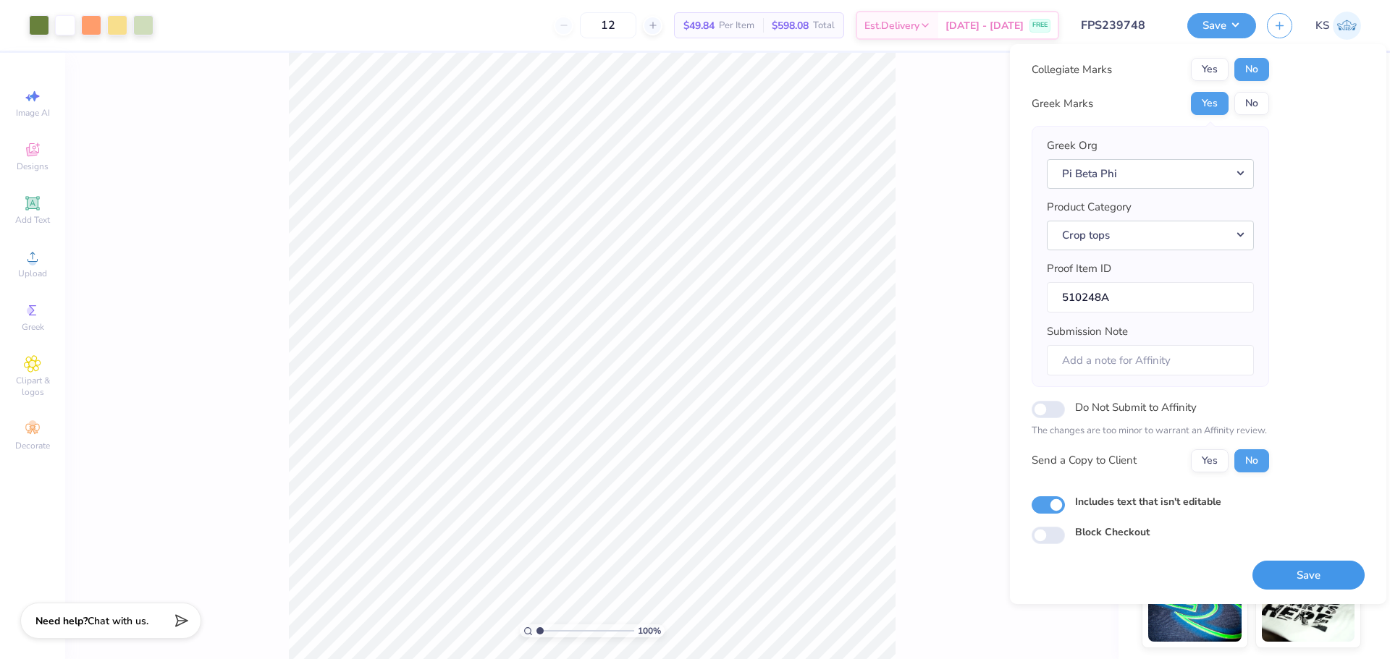
click at [1305, 575] on button "Save" at bounding box center [1308, 576] width 112 height 30
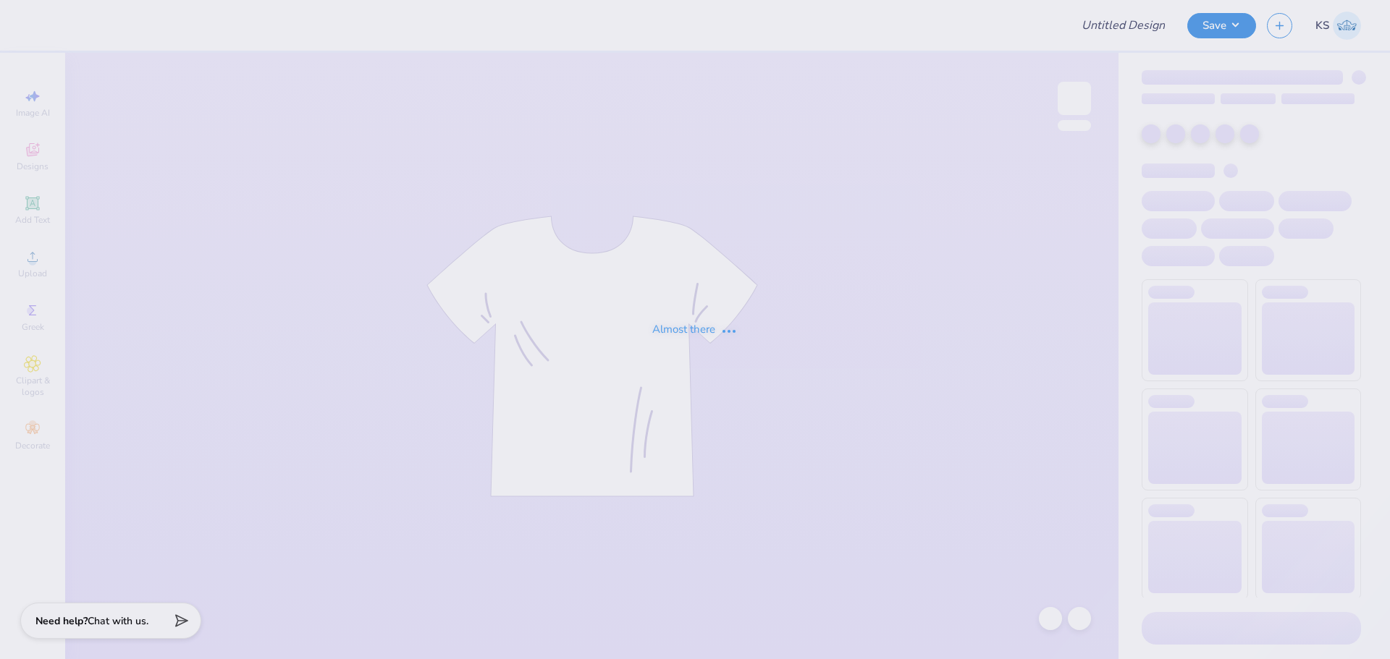
type input "FPS239751"
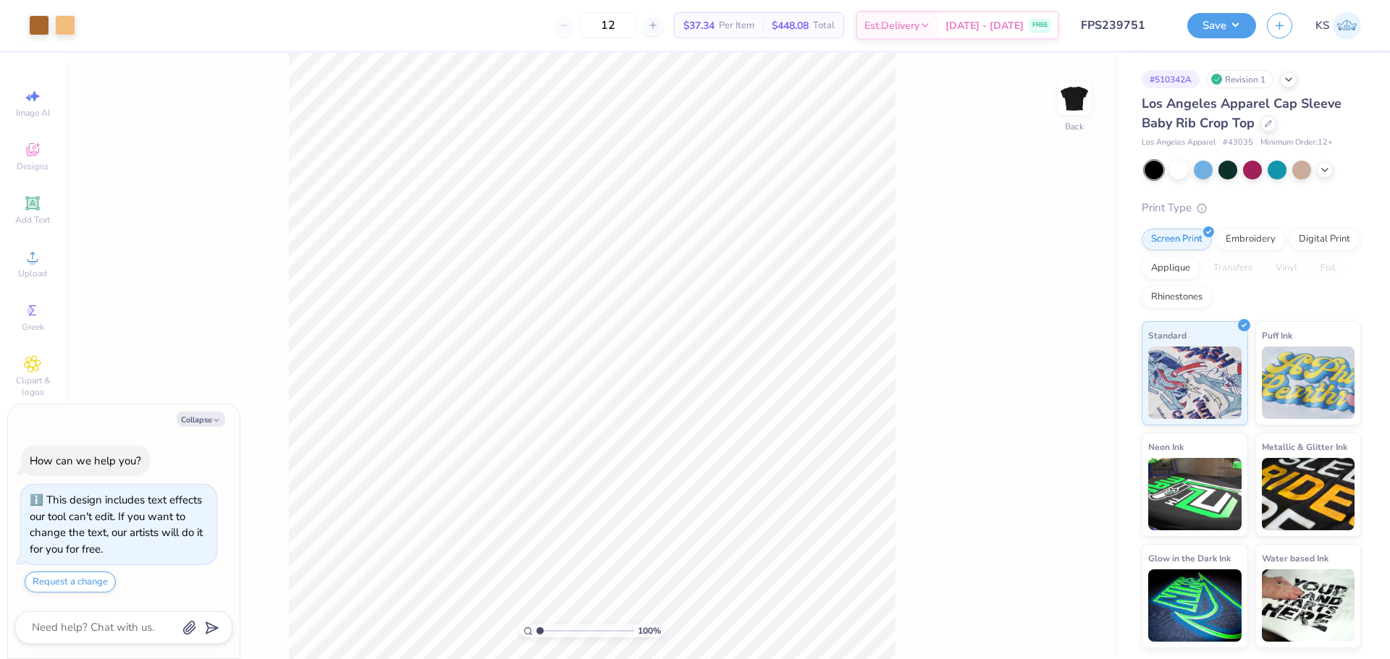
type textarea "x"
click at [1055, 303] on input "4.99" at bounding box center [1065, 301] width 52 height 20
type input "5"
type textarea "x"
type input "5.00"
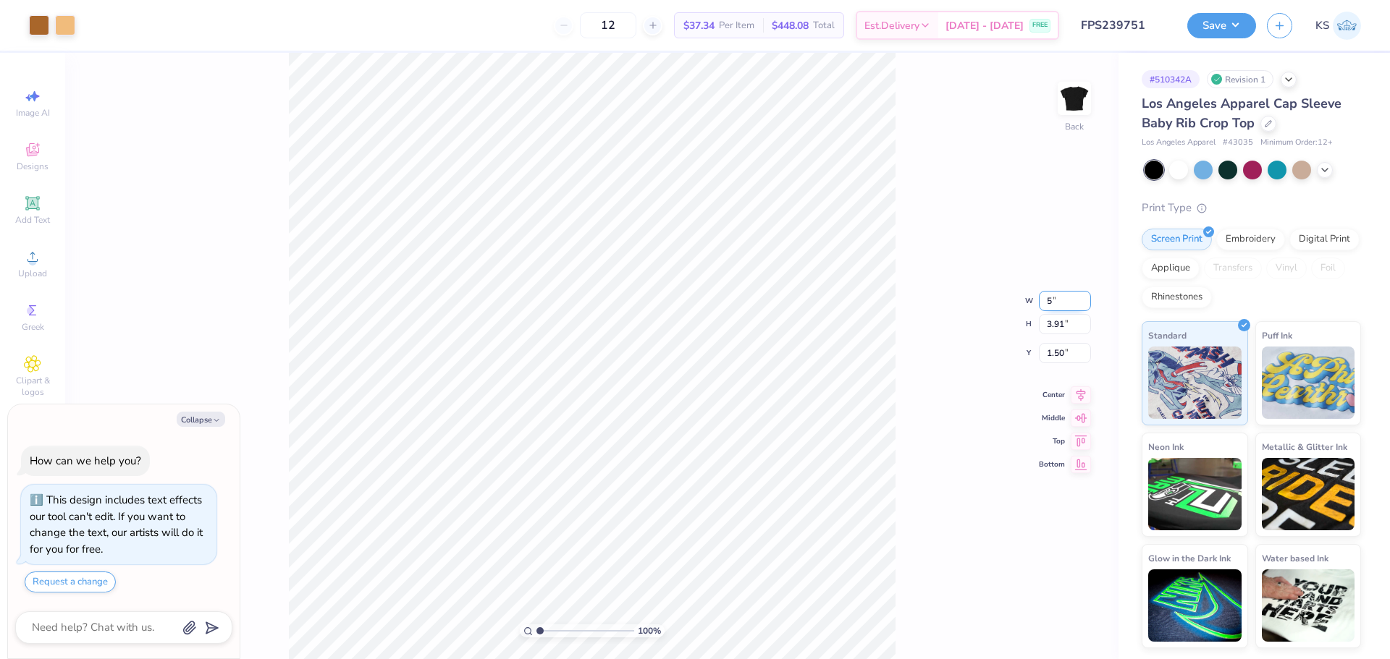
type input "3.92"
click at [1063, 341] on input "1.50" at bounding box center [1065, 341] width 52 height 20
type input "1.5"
type textarea "x"
type input "1.50"
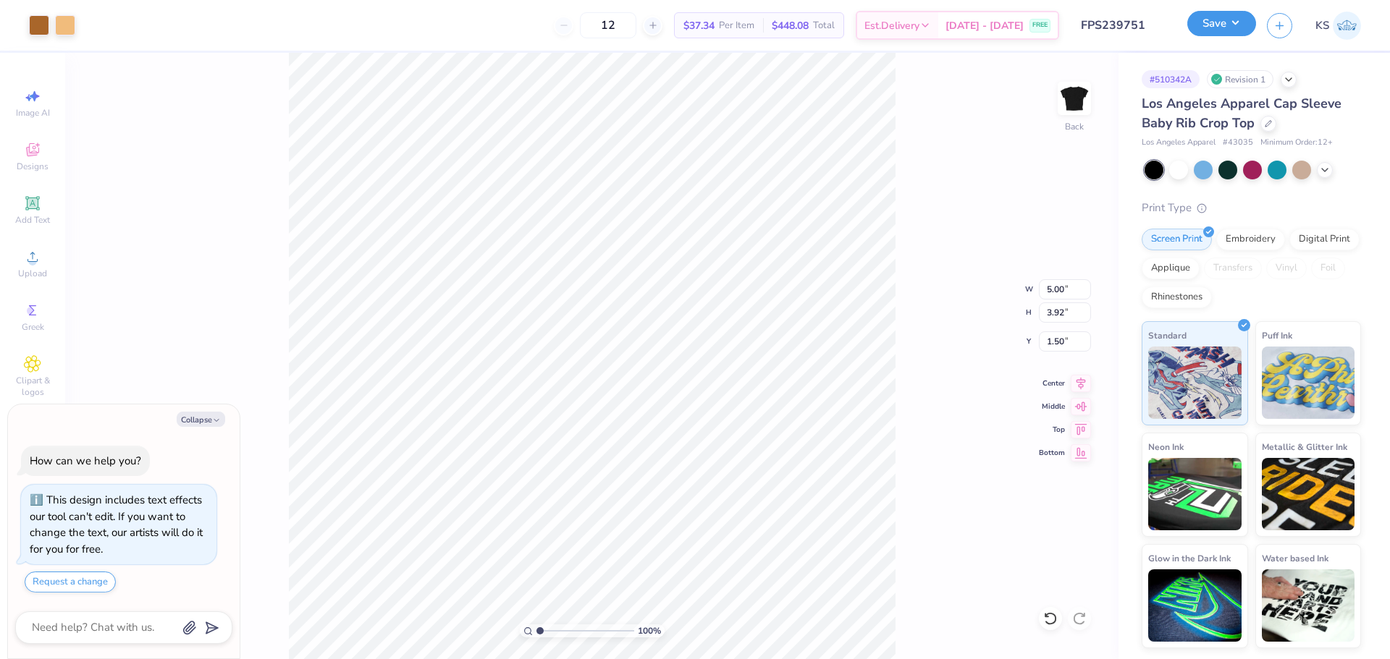
click at [1238, 24] on button "Save" at bounding box center [1221, 23] width 69 height 25
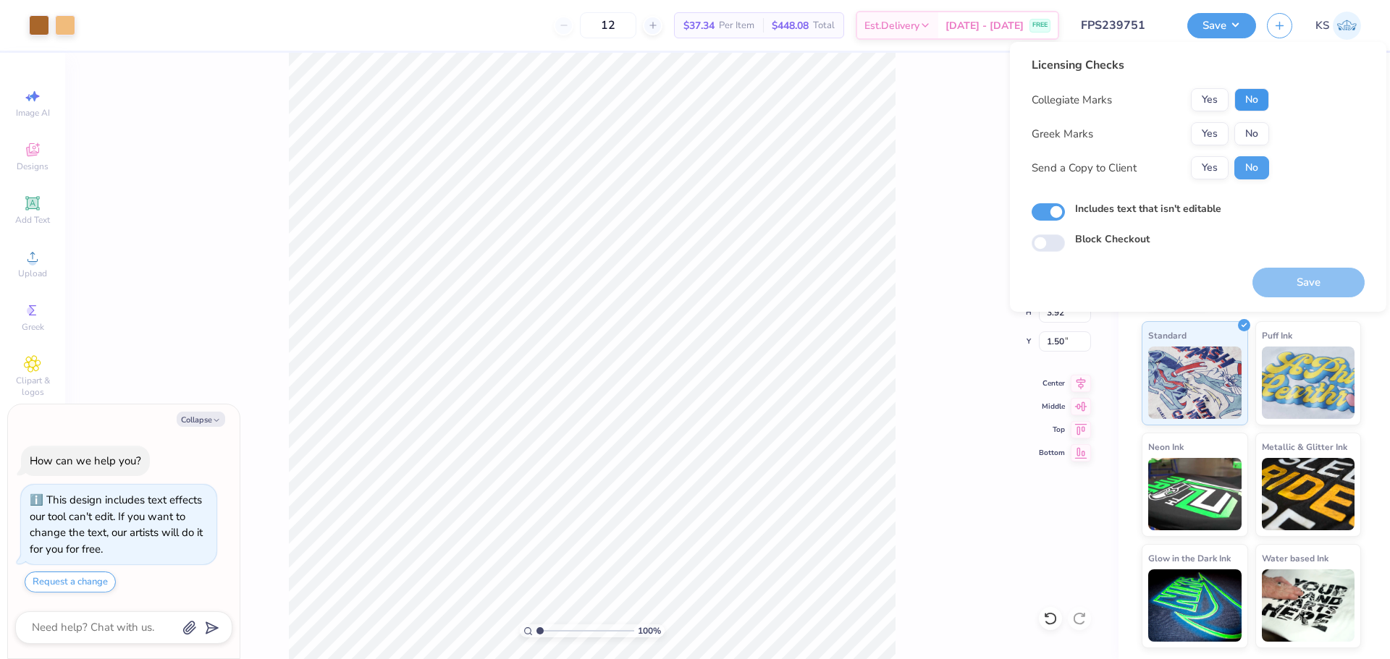
click at [1254, 104] on button "No" at bounding box center [1251, 99] width 35 height 23
click at [1225, 130] on button "Yes" at bounding box center [1210, 133] width 38 height 23
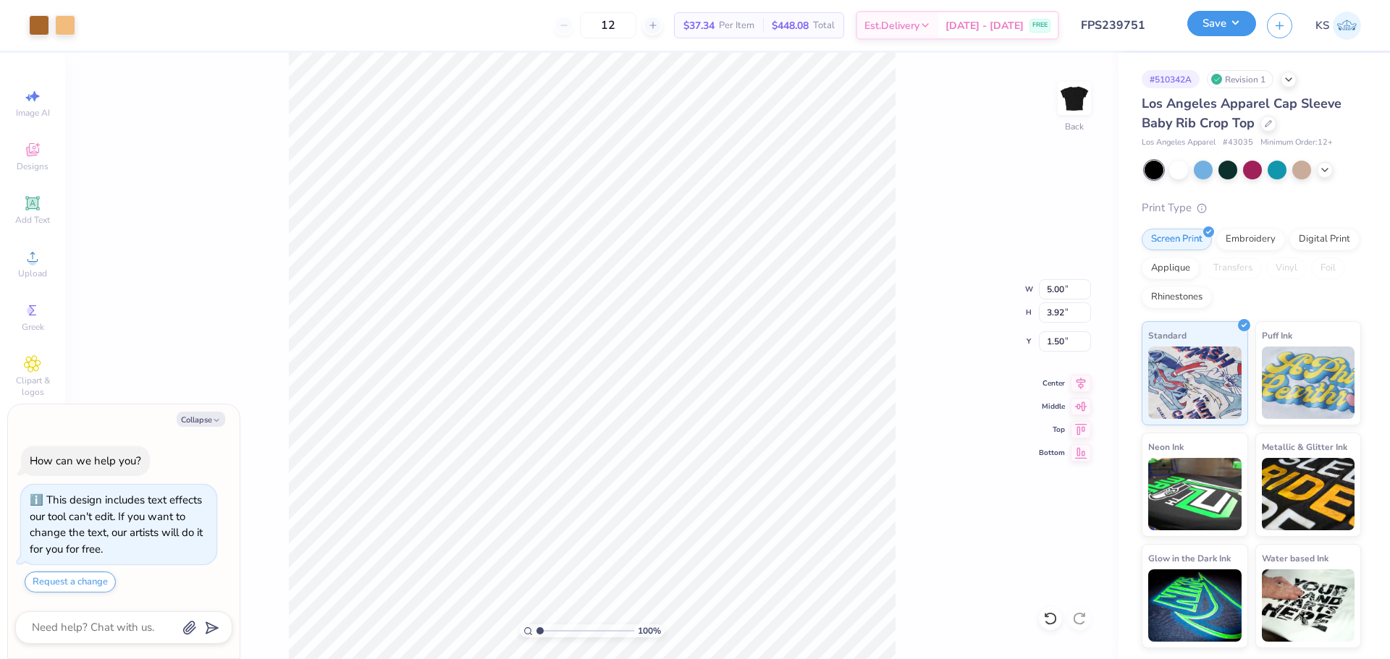
click at [1220, 24] on button "Save" at bounding box center [1221, 23] width 69 height 25
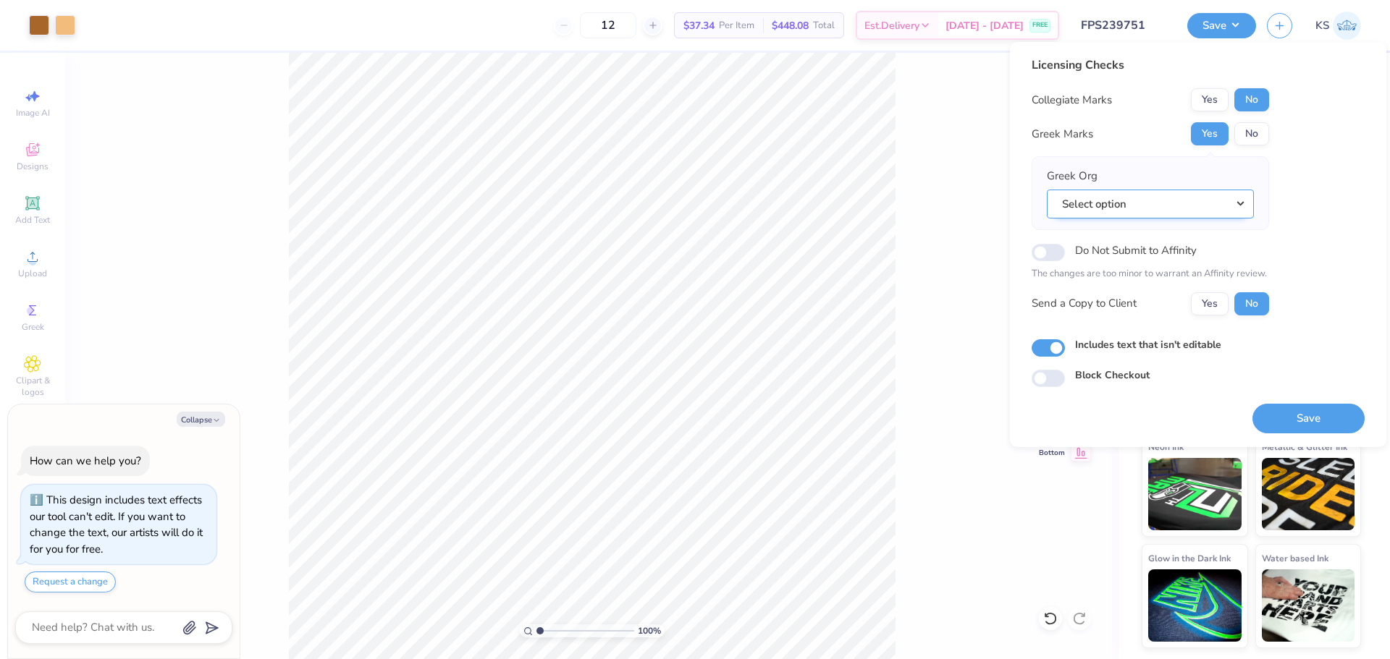
click at [1205, 204] on button "Select option" at bounding box center [1150, 205] width 207 height 30
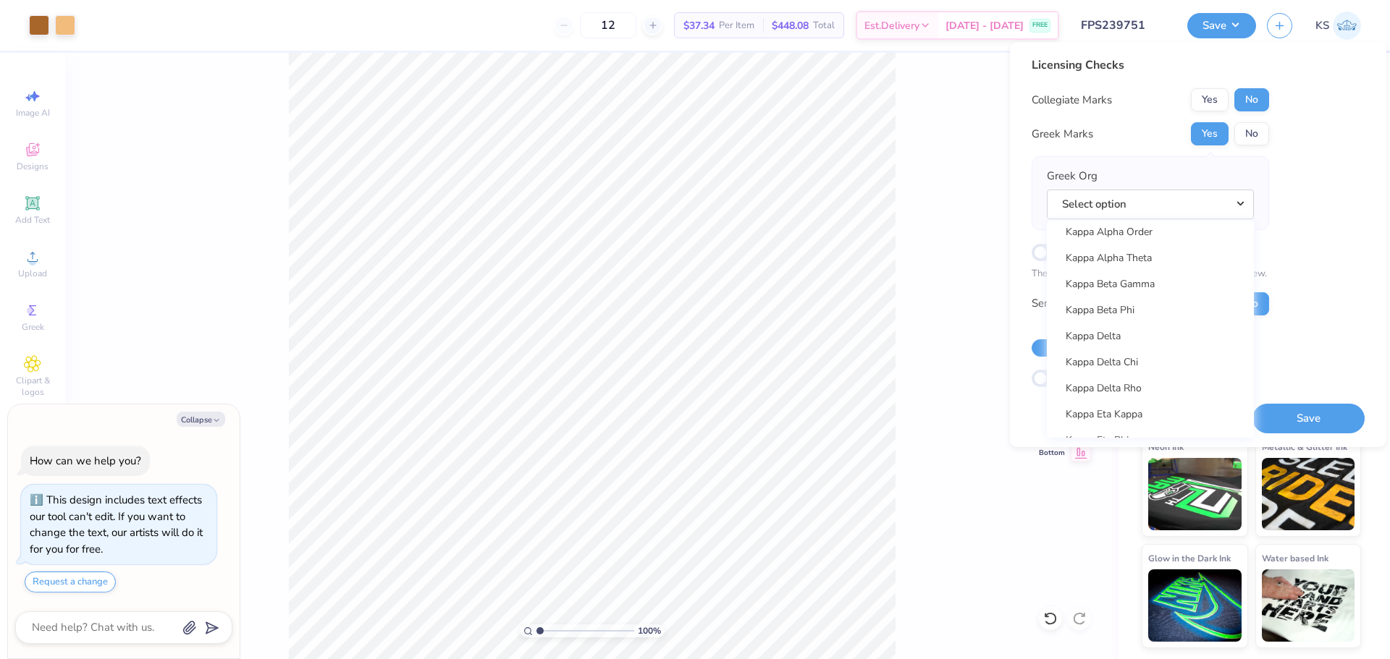
scroll to position [5124, 0]
click at [1191, 276] on link "Kappa Alpha Order" at bounding box center [1149, 273] width 195 height 24
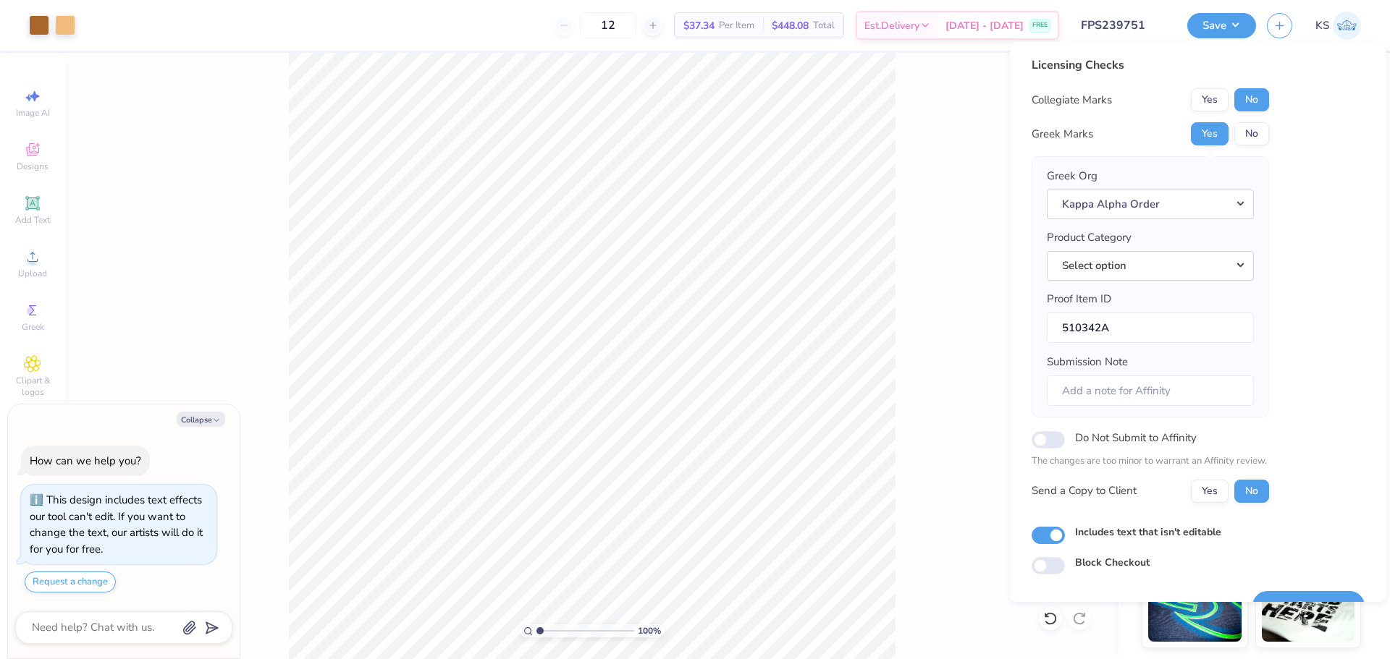
click at [1191, 276] on button "Select option" at bounding box center [1150, 266] width 207 height 30
click at [1186, 374] on link "Crop tops" at bounding box center [1149, 370] width 195 height 24
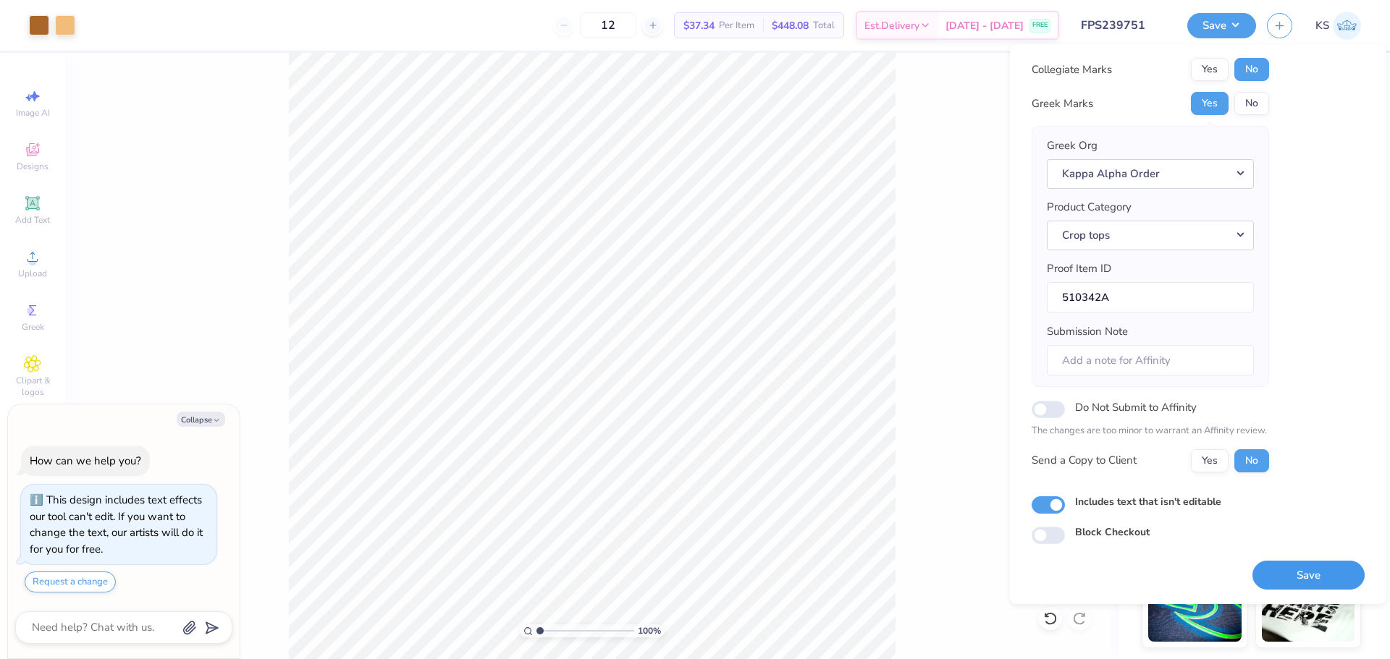
click at [1297, 568] on button "Save" at bounding box center [1308, 576] width 112 height 30
type textarea "x"
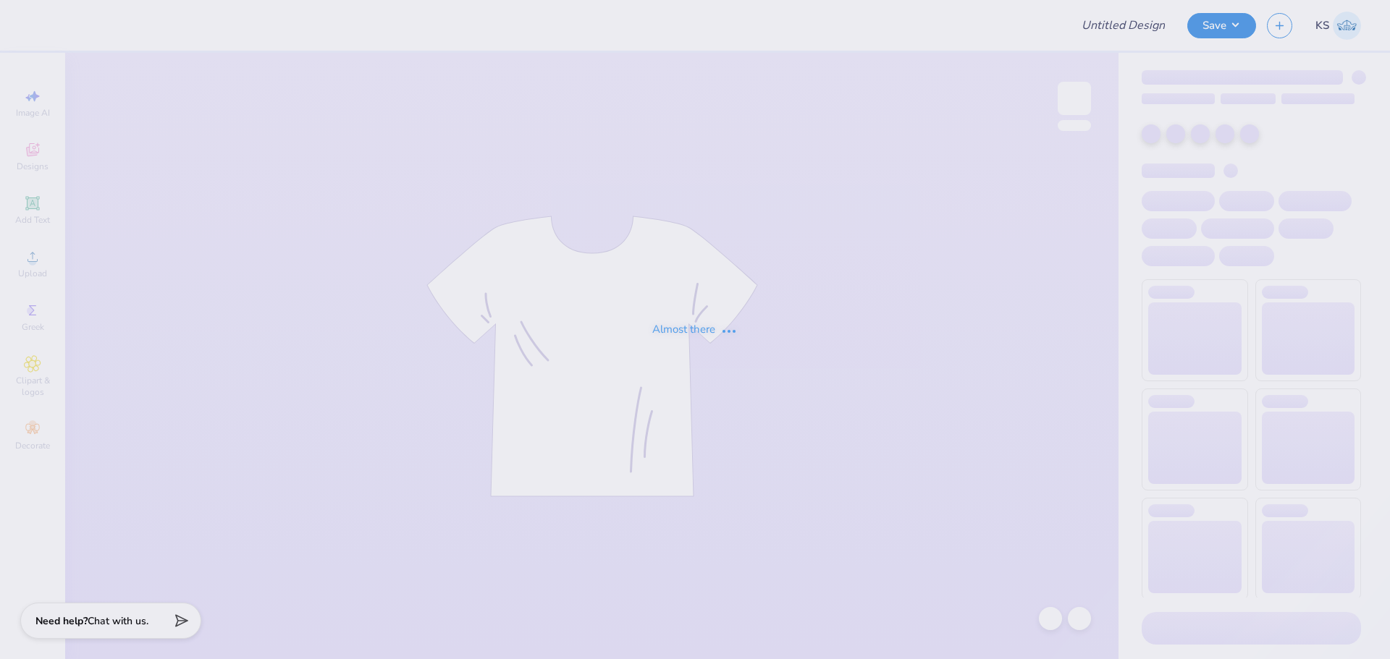
type input "FPS239660"
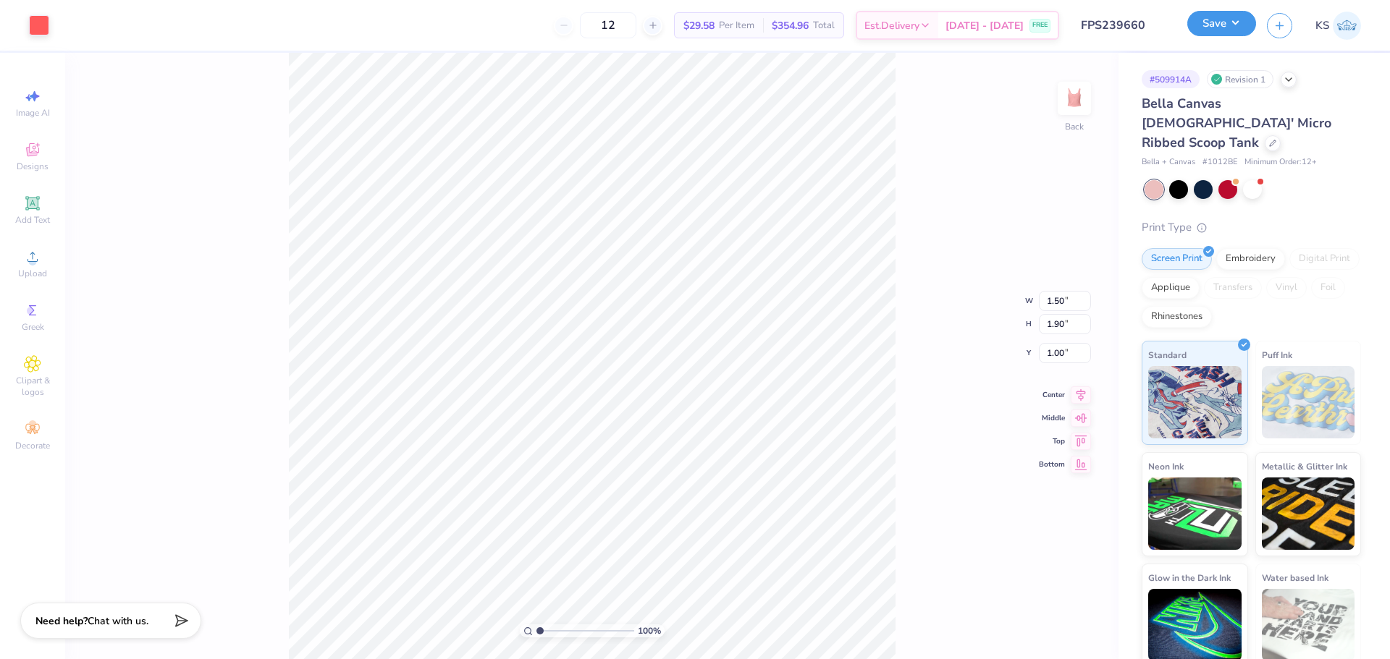
click at [1220, 25] on button "Save" at bounding box center [1221, 23] width 69 height 25
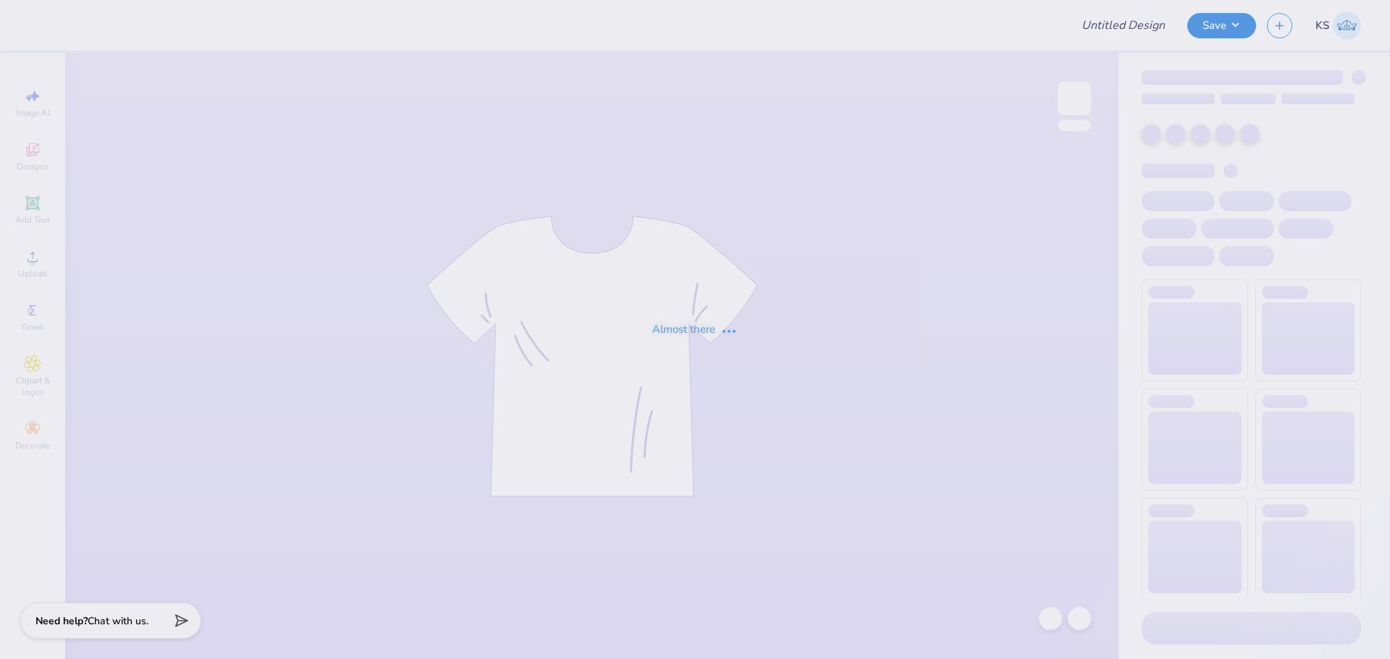
type input "FPS239665"
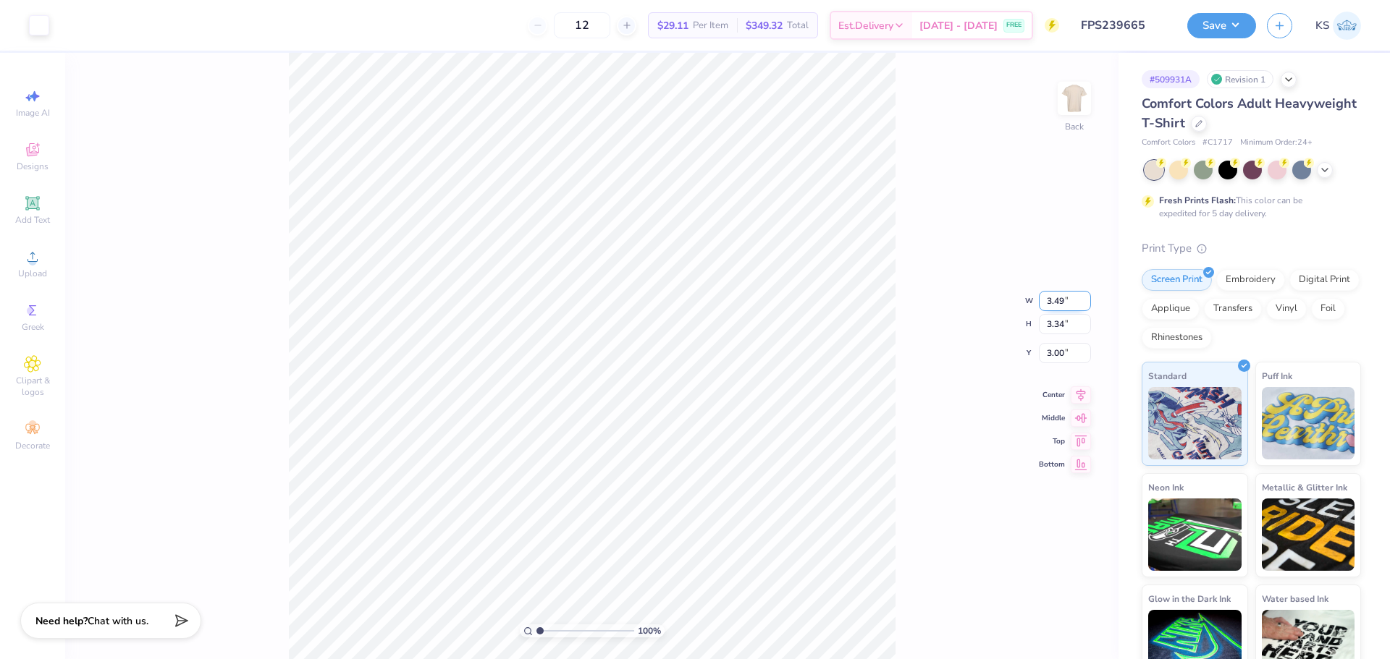
drag, startPoint x: 1061, startPoint y: 298, endPoint x: 1069, endPoint y: 300, distance: 8.1
click at [1068, 299] on input "3.49" at bounding box center [1065, 301] width 52 height 20
type input "3.48"
type input "3.32"
type input "3.01"
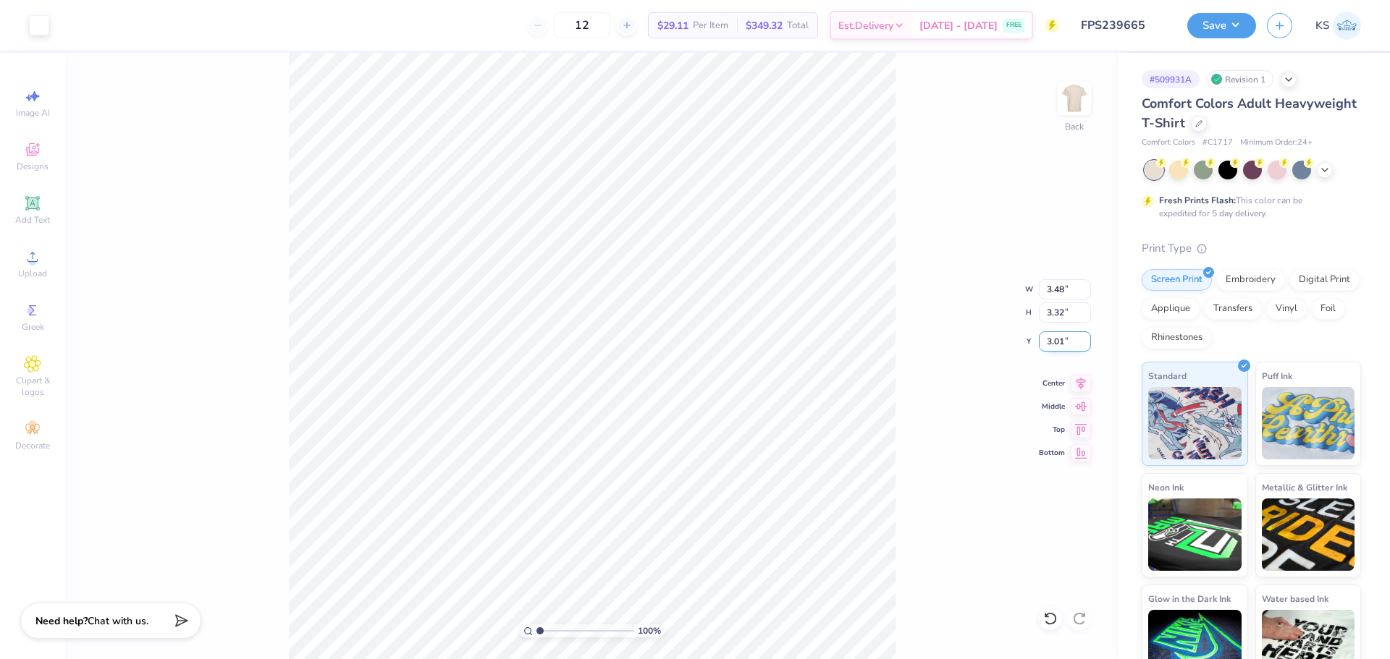
drag, startPoint x: 1060, startPoint y: 346, endPoint x: 1070, endPoint y: 339, distance: 12.7
click at [1060, 346] on input "3.01" at bounding box center [1065, 341] width 52 height 20
type input "3.00"
click at [1230, 22] on button "Save" at bounding box center [1221, 23] width 69 height 25
click at [1214, 20] on button "Save" at bounding box center [1221, 23] width 69 height 25
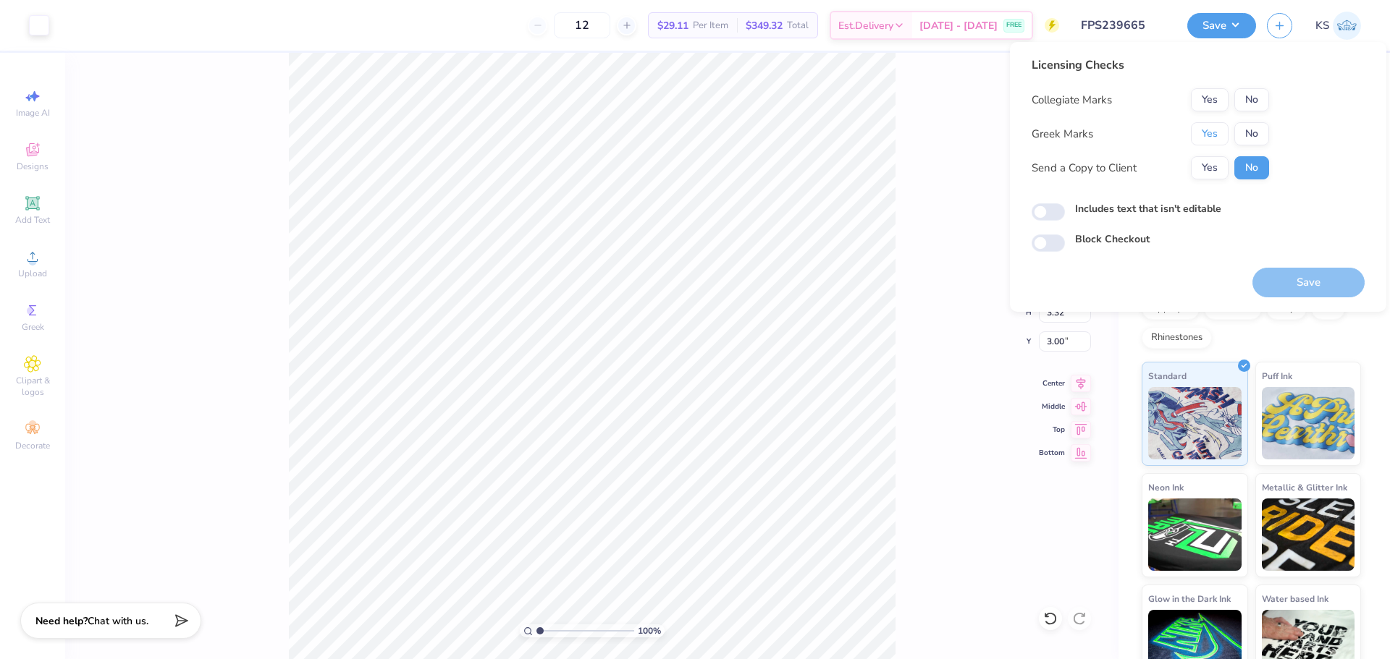
drag, startPoint x: 1209, startPoint y: 132, endPoint x: 1242, endPoint y: 120, distance: 35.5
click at [1210, 132] on button "Yes" at bounding box center [1210, 133] width 38 height 23
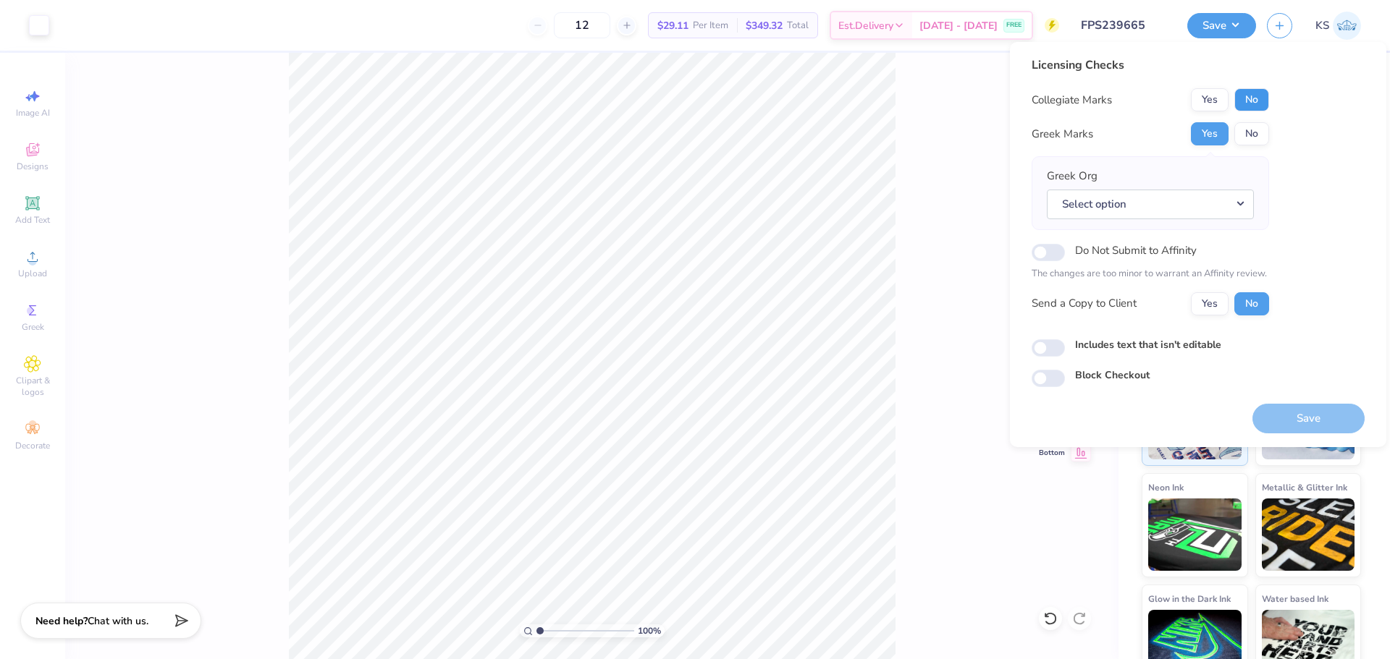
click at [1261, 106] on button "No" at bounding box center [1251, 99] width 35 height 23
click at [1118, 190] on button "Select option" at bounding box center [1150, 205] width 207 height 30
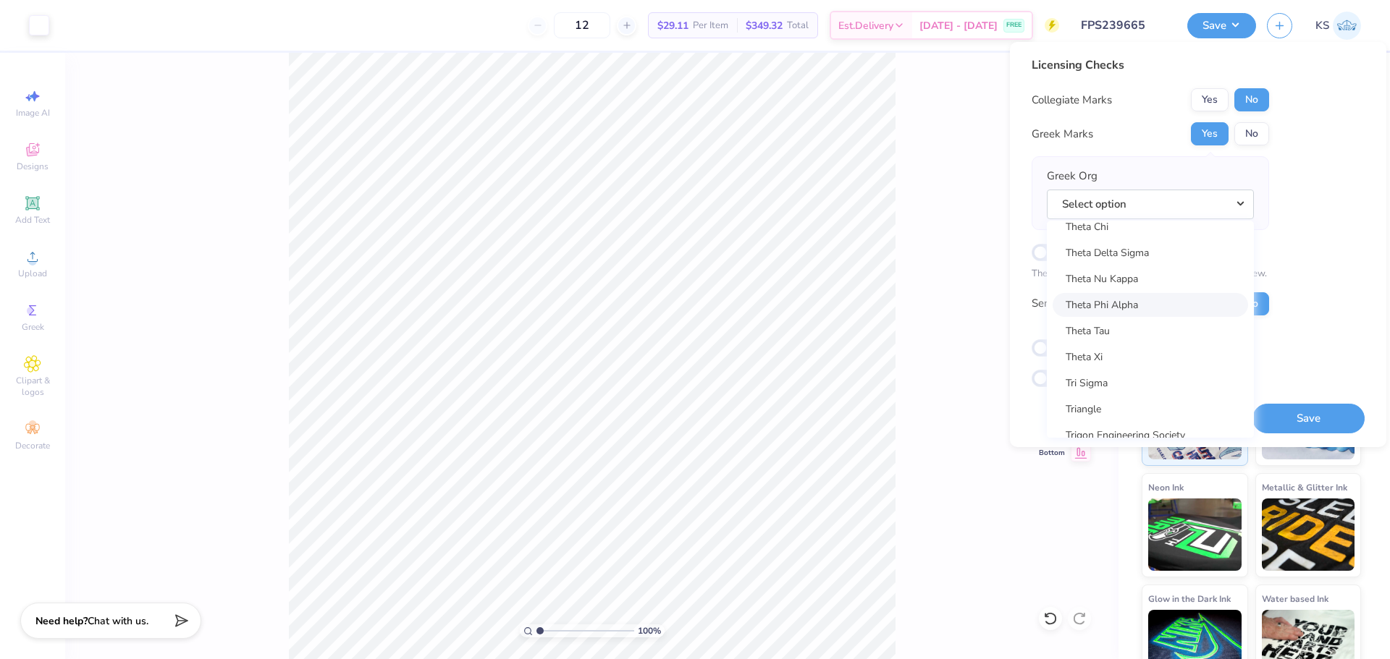
scroll to position [10723, 0]
click at [1167, 376] on link "Theta Phi Alpha" at bounding box center [1149, 380] width 195 height 24
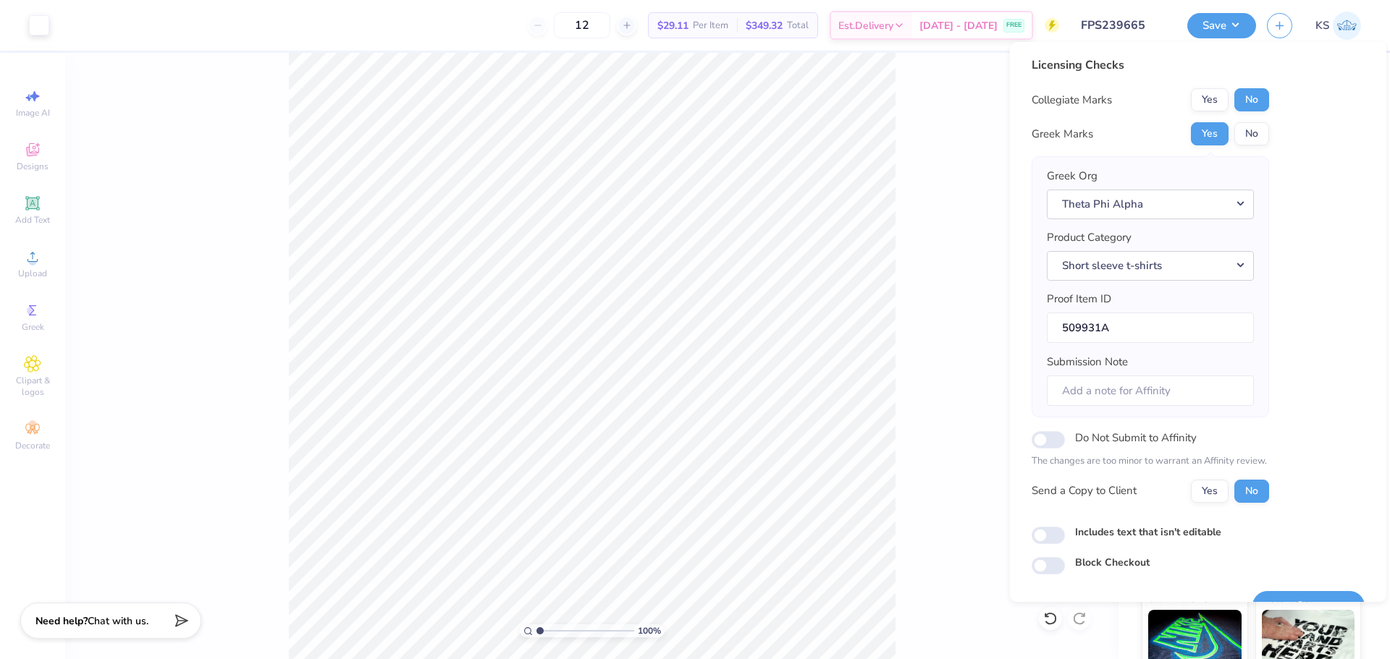
scroll to position [33, 0]
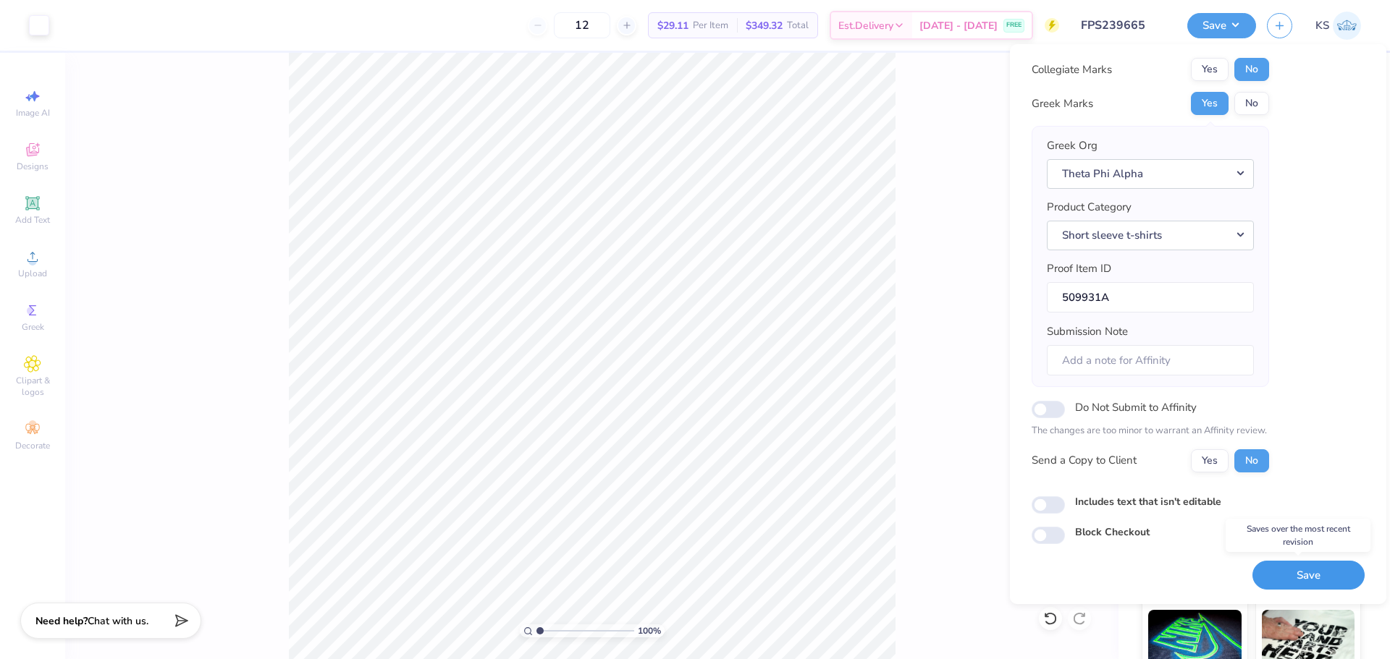
click at [1309, 576] on button "Save" at bounding box center [1308, 576] width 112 height 30
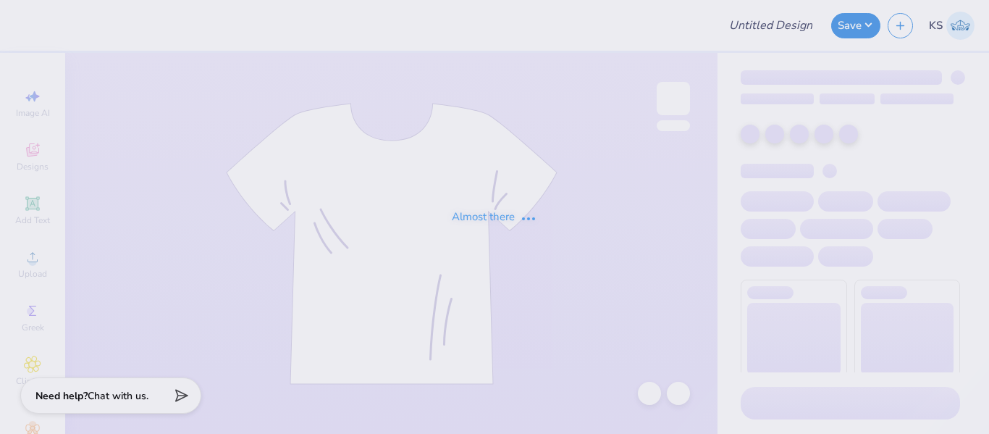
type input "FPS239486"
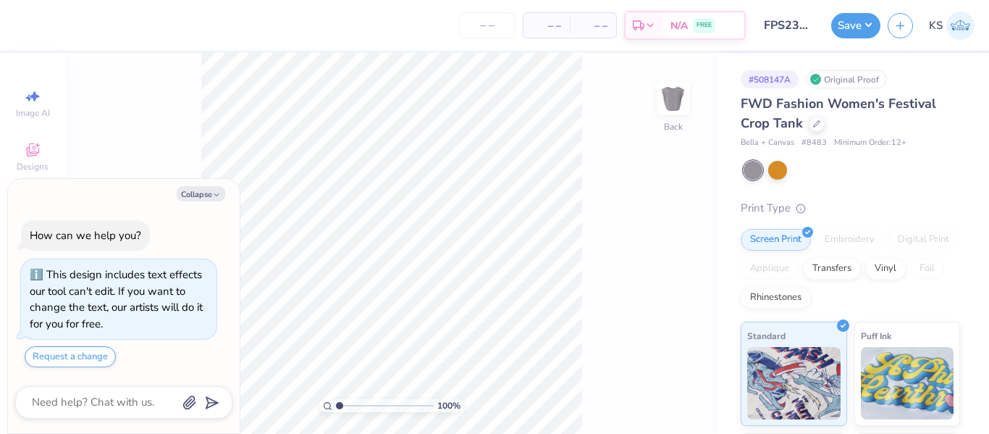
type textarea "x"
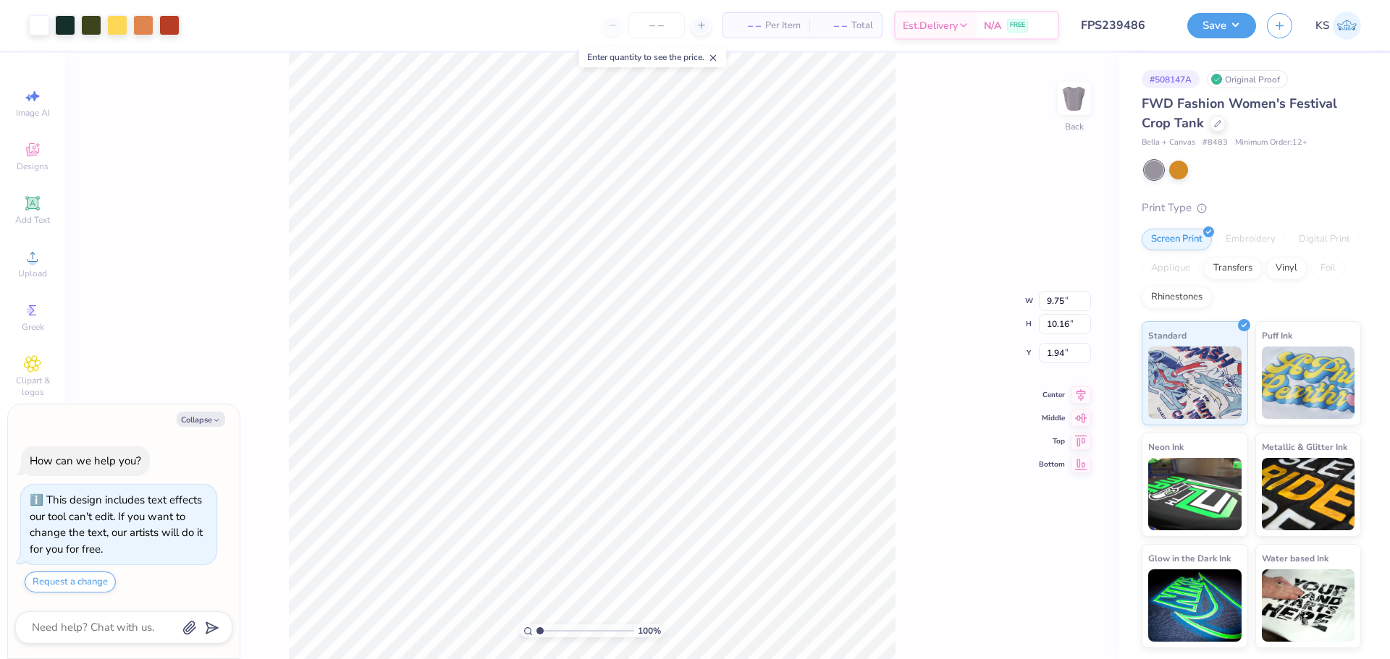
click at [1060, 312] on div "100 % Back W 9.75 9.75 " H 10.16 10.16 " Y 1.94 1.94 " Center Middle Top Bottom" at bounding box center [591, 356] width 1053 height 607
type textarea "x"
click at [1085, 302] on input "9.74" at bounding box center [1065, 301] width 52 height 20
click at [1065, 300] on input "9.74" at bounding box center [1065, 301] width 52 height 20
type input "10"
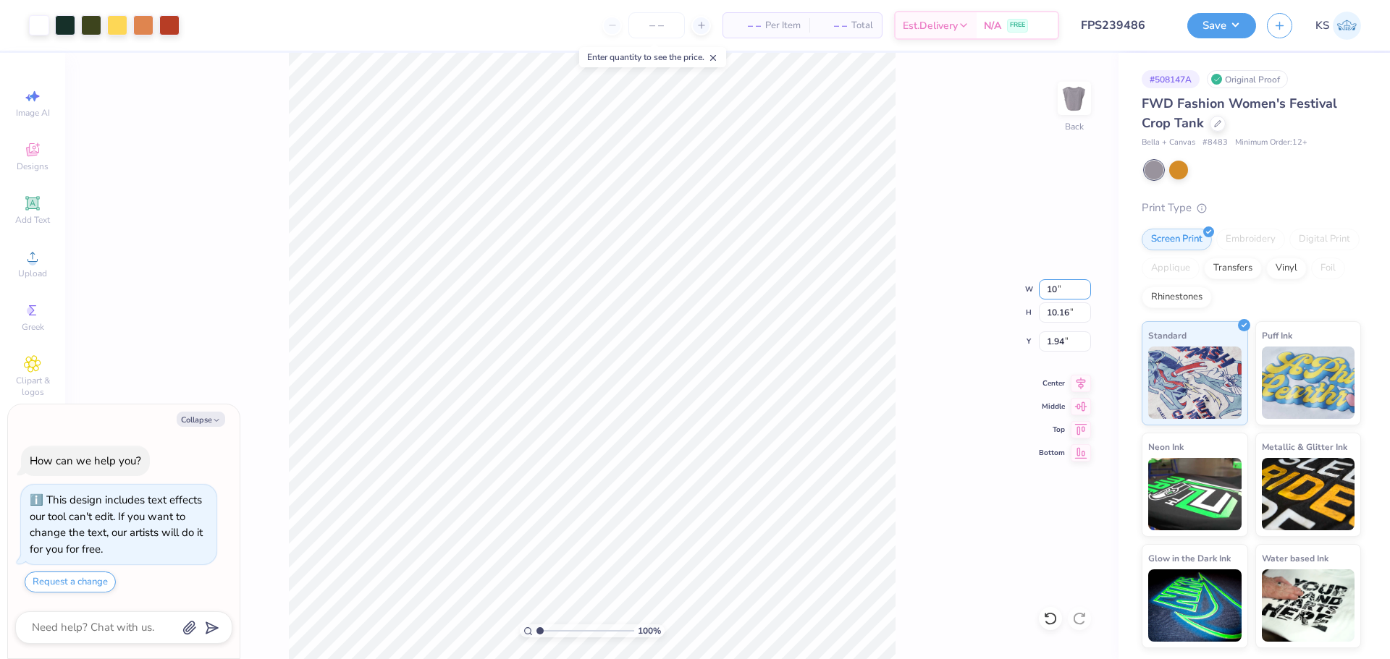
type textarea "x"
type input "10.00"
type input "10.42"
click at [1061, 340] on input "1.81" at bounding box center [1065, 341] width 52 height 20
type input "2"
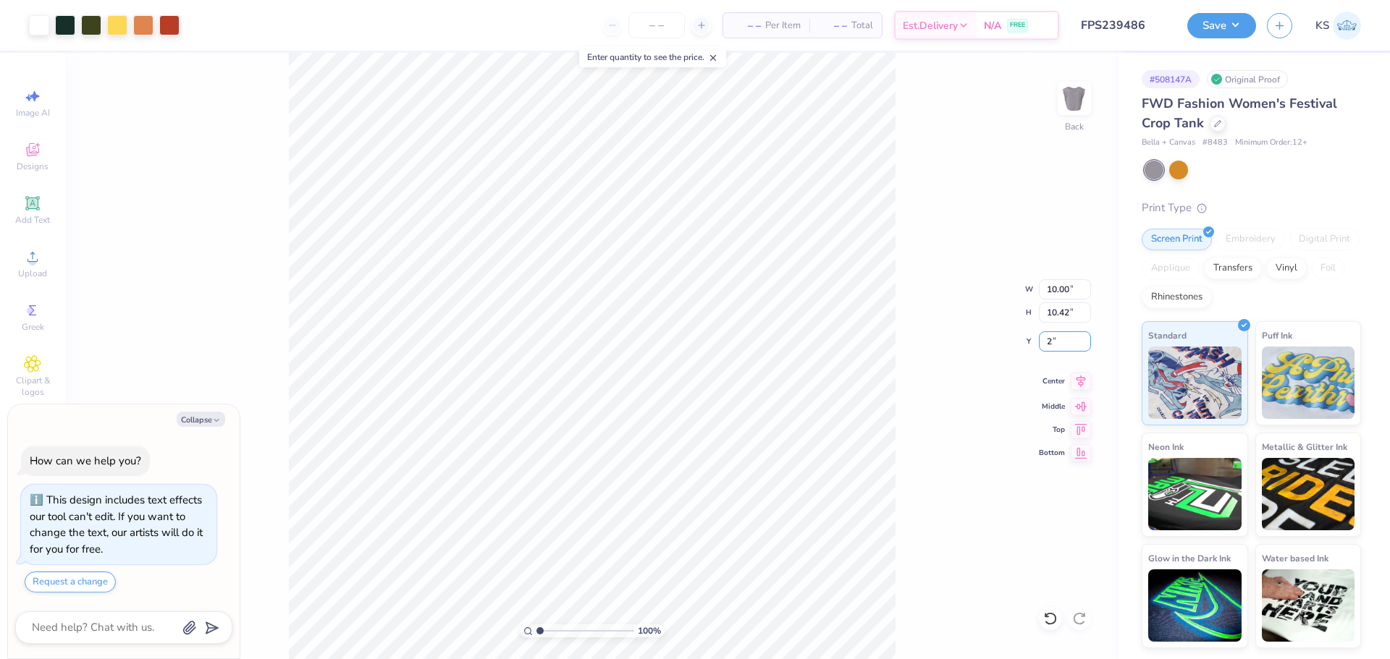
type textarea "x"
type input "2.00"
click at [1078, 377] on icon at bounding box center [1080, 381] width 9 height 12
click at [905, 429] on div "100 % Back W 10.00 10.00 " H 10.42 10.42 " Y 2.00 2.00 " Center Middle Top Bott…" at bounding box center [591, 356] width 1053 height 607
click at [913, 153] on div "100 % Back W 10.00 10.00 " H 10.42 10.42 " Y 2.00 2.00 " Center Middle Top Bott…" at bounding box center [591, 356] width 1053 height 607
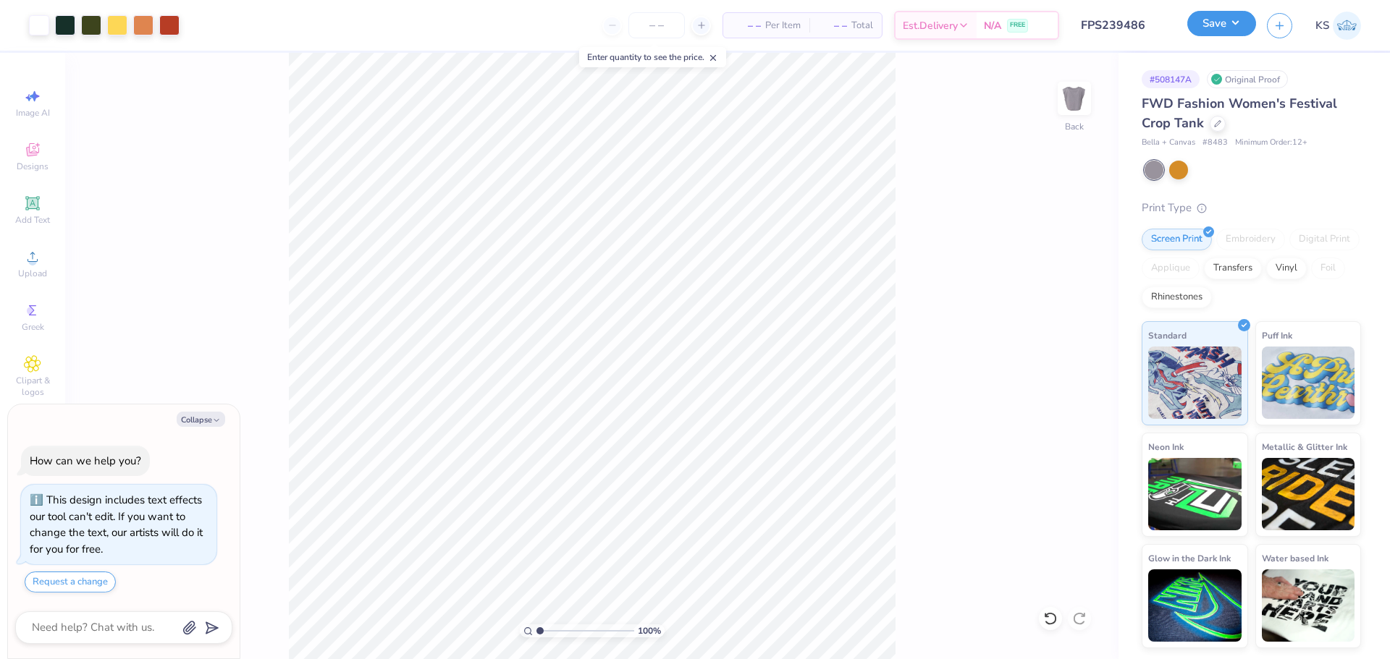
click at [1203, 37] on div "Save" at bounding box center [1221, 25] width 69 height 25
click at [1217, 28] on button "Save" at bounding box center [1221, 23] width 69 height 25
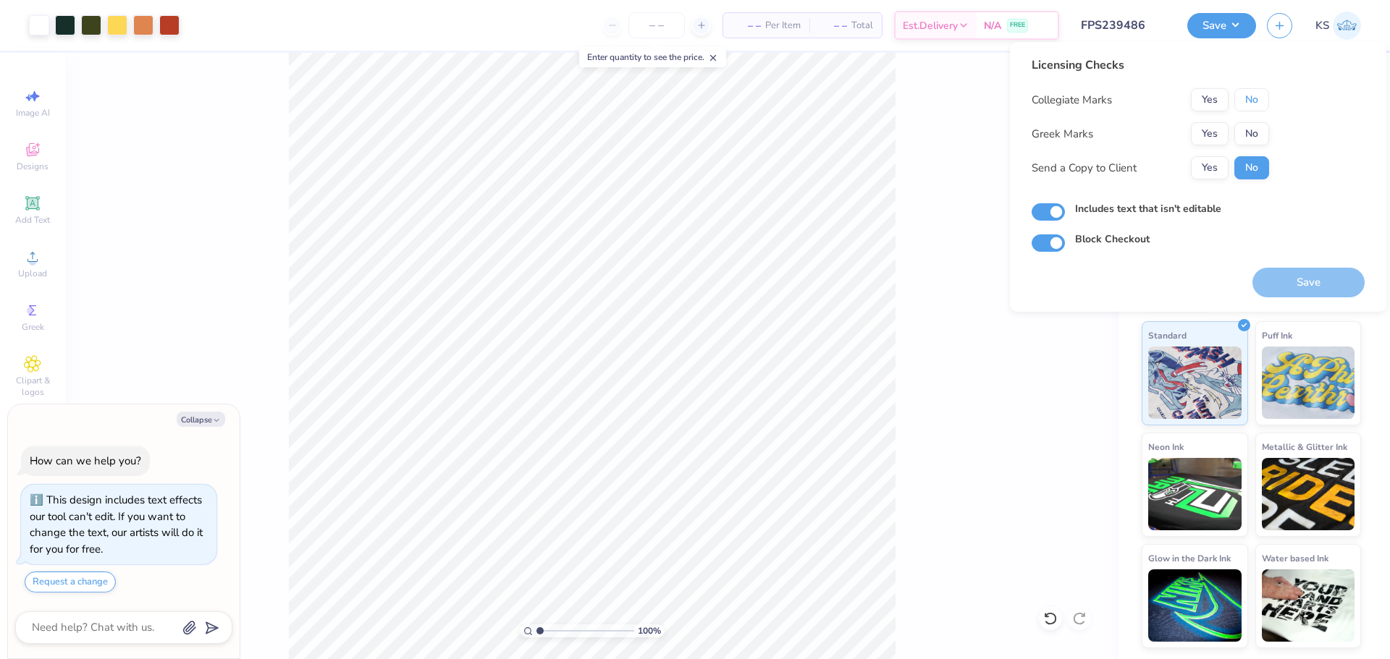
drag, startPoint x: 1247, startPoint y: 104, endPoint x: 1219, endPoint y: 122, distance: 33.5
click at [1245, 106] on button "No" at bounding box center [1251, 99] width 35 height 23
click at [1214, 127] on button "Yes" at bounding box center [1210, 133] width 38 height 23
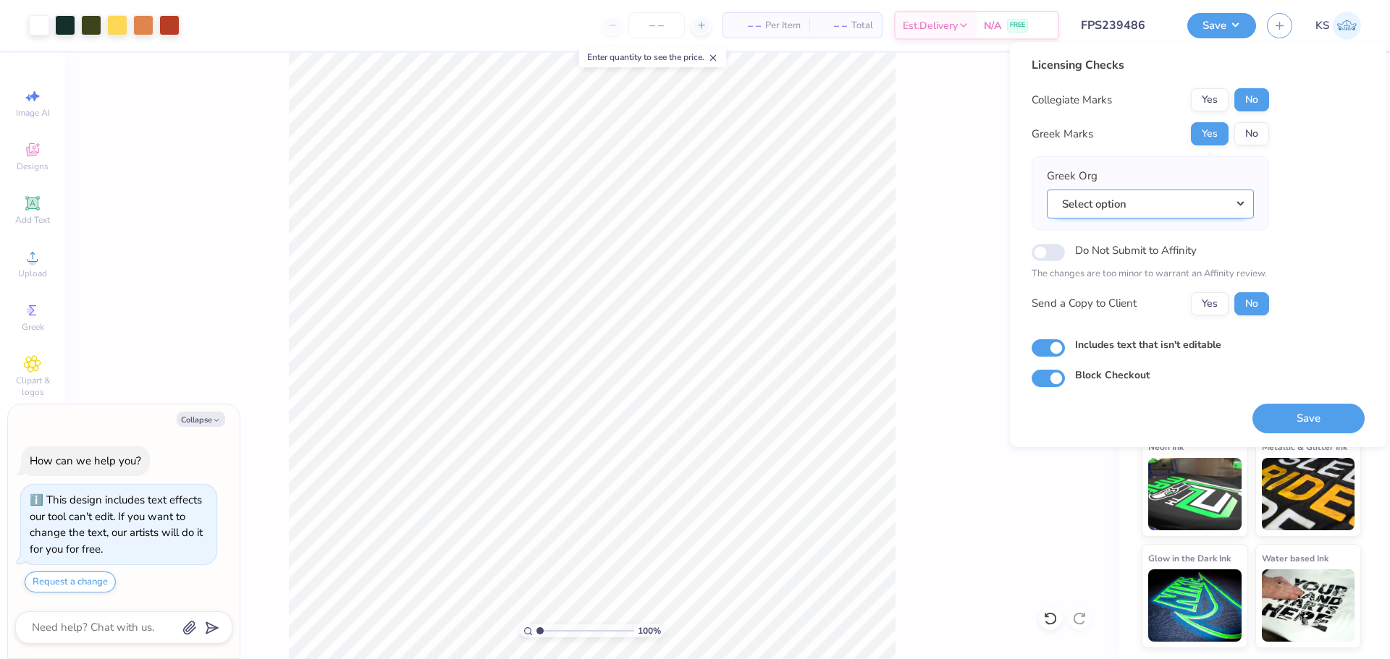
drag, startPoint x: 1104, startPoint y: 199, endPoint x: 1114, endPoint y: 203, distance: 10.4
click at [1105, 199] on button "Select option" at bounding box center [1150, 205] width 207 height 30
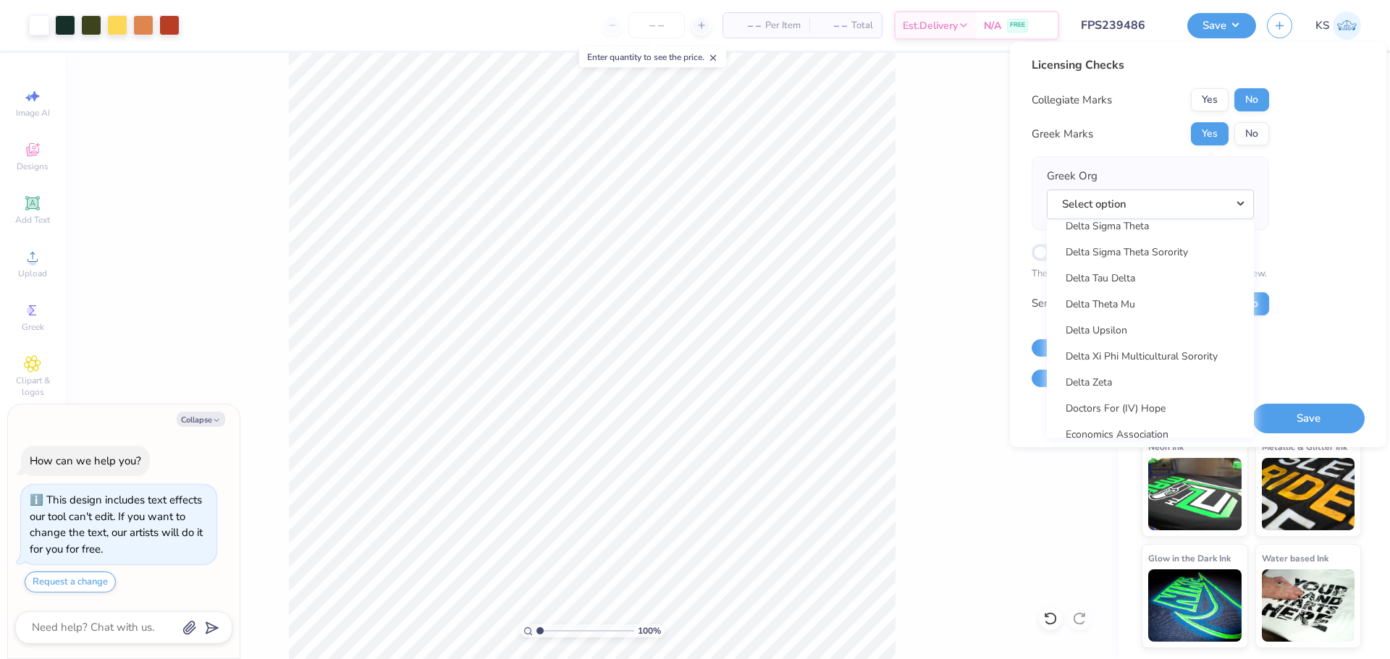
scroll to position [3792, 0]
click at [1160, 376] on link "Delta Zeta" at bounding box center [1149, 381] width 195 height 24
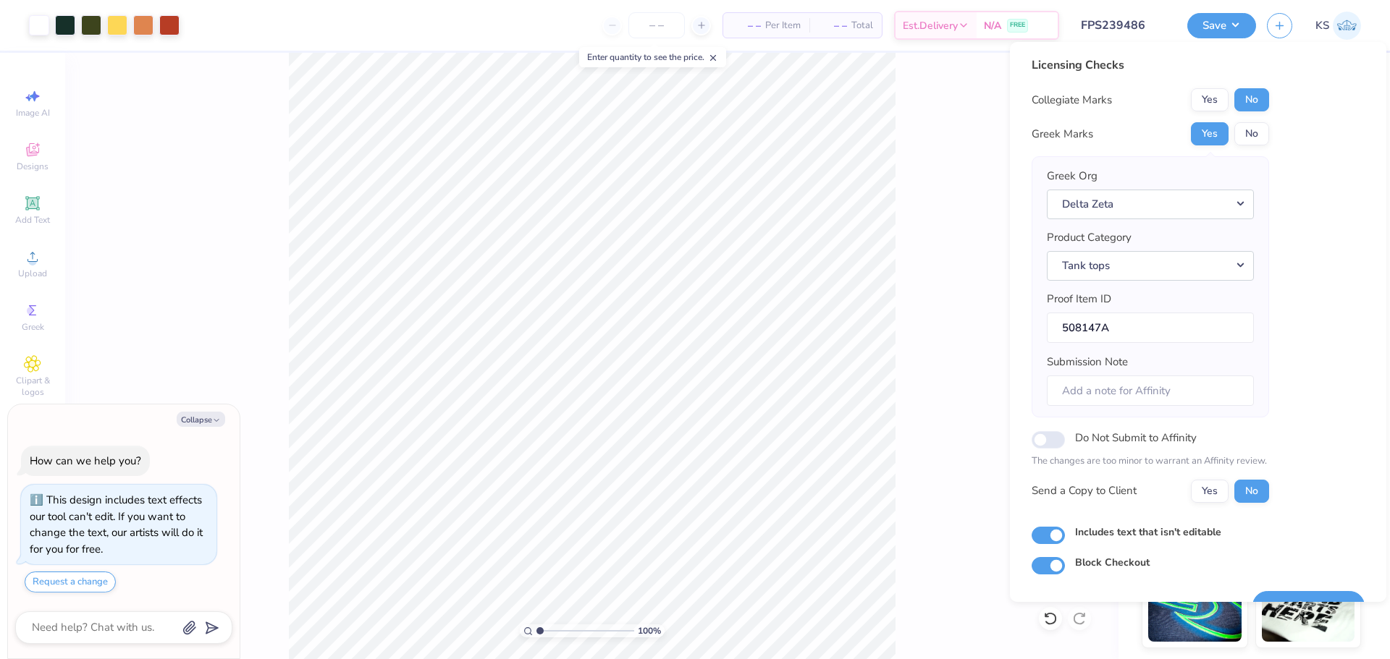
scroll to position [33, 0]
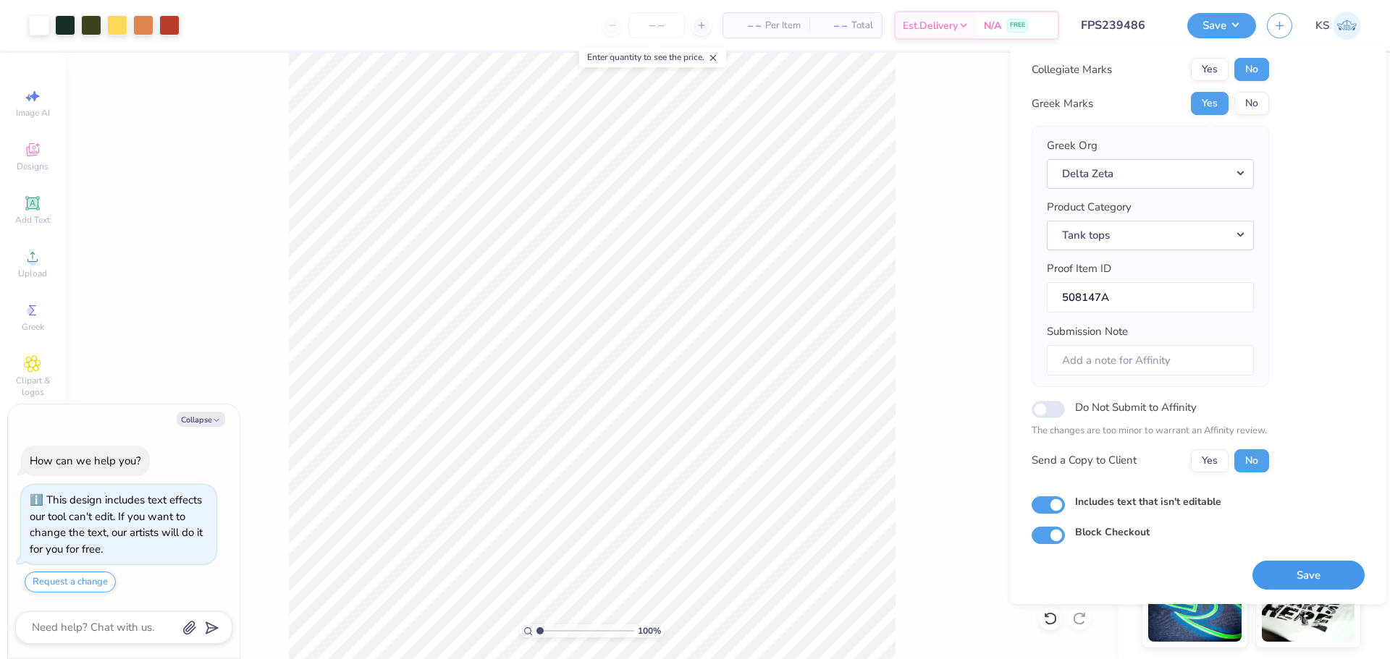
click at [1317, 570] on button "Save" at bounding box center [1308, 576] width 112 height 30
type textarea "x"
